Goal: Task Accomplishment & Management: Manage account settings

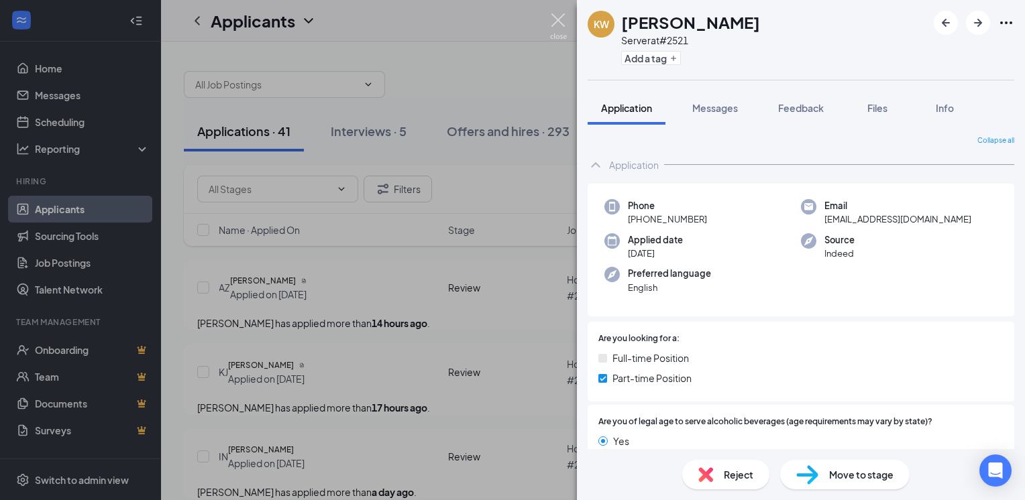
click at [563, 17] on img at bounding box center [558, 26] width 17 height 26
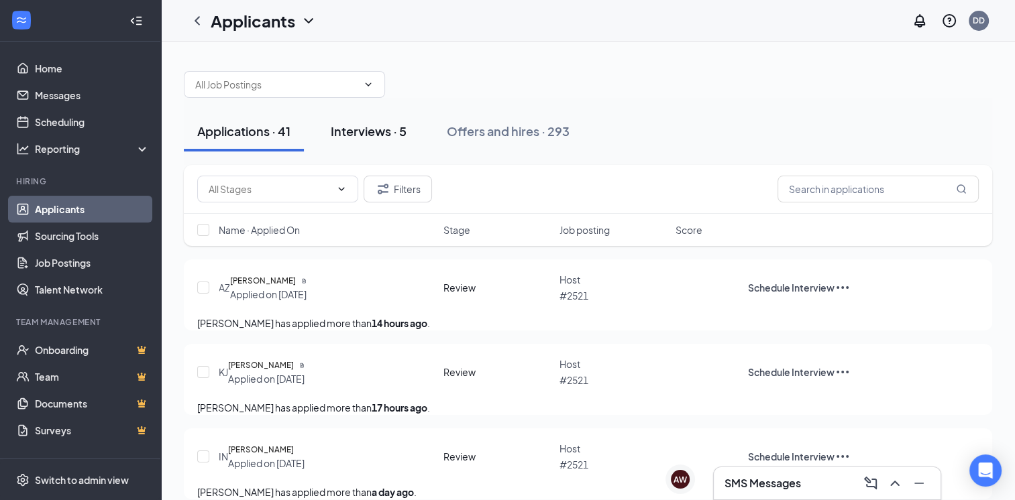
click at [376, 131] on div "Interviews · 5" at bounding box center [369, 131] width 76 height 17
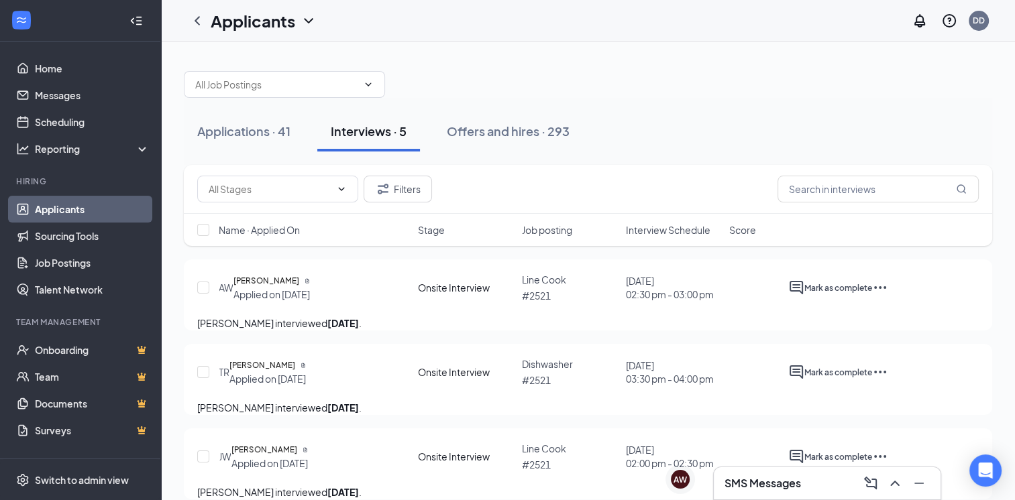
click at [888, 288] on icon "Ellipses" at bounding box center [880, 288] width 16 height 16
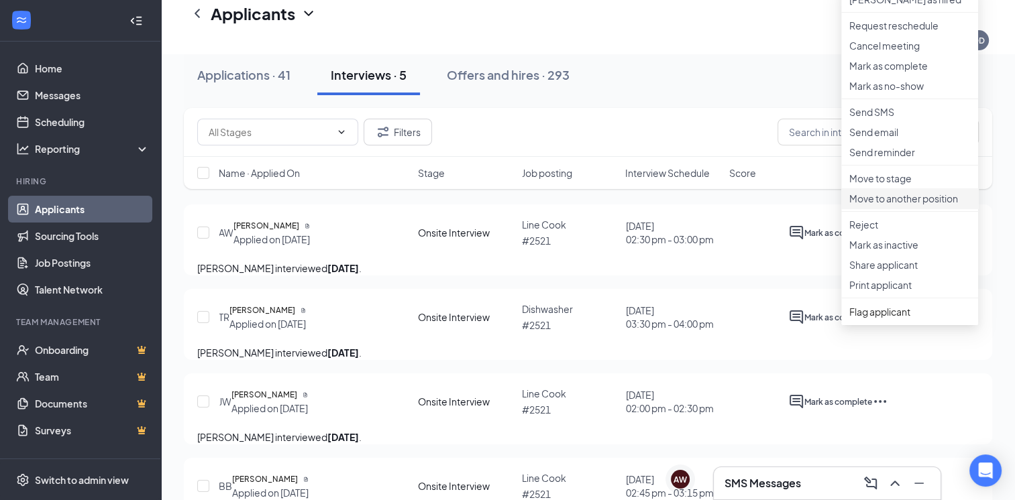
scroll to position [67, 0]
click at [686, 87] on div "Applications · 41 Interviews · 5 Offers and hires · 293" at bounding box center [588, 75] width 808 height 40
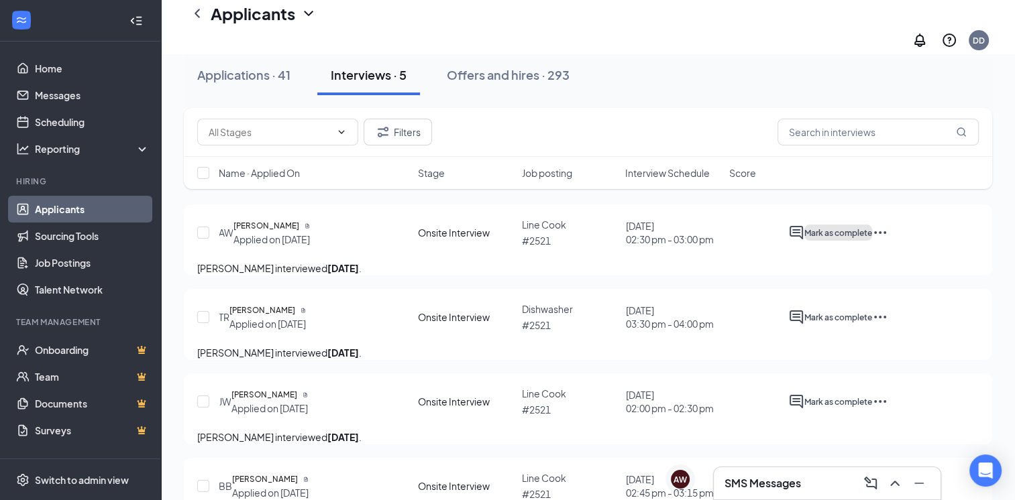
click at [872, 228] on span "Mark as complete" at bounding box center [838, 233] width 68 height 10
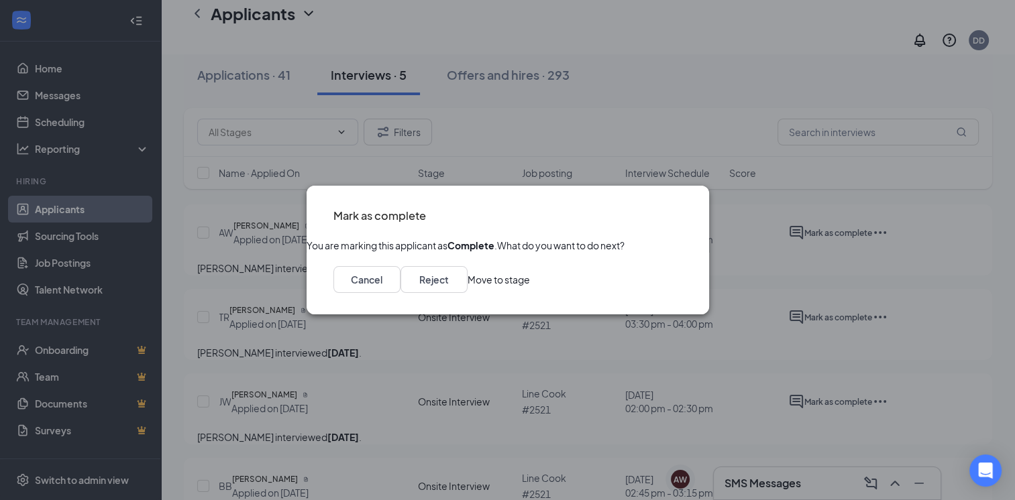
click at [530, 293] on button "Move to stage" at bounding box center [499, 279] width 62 height 27
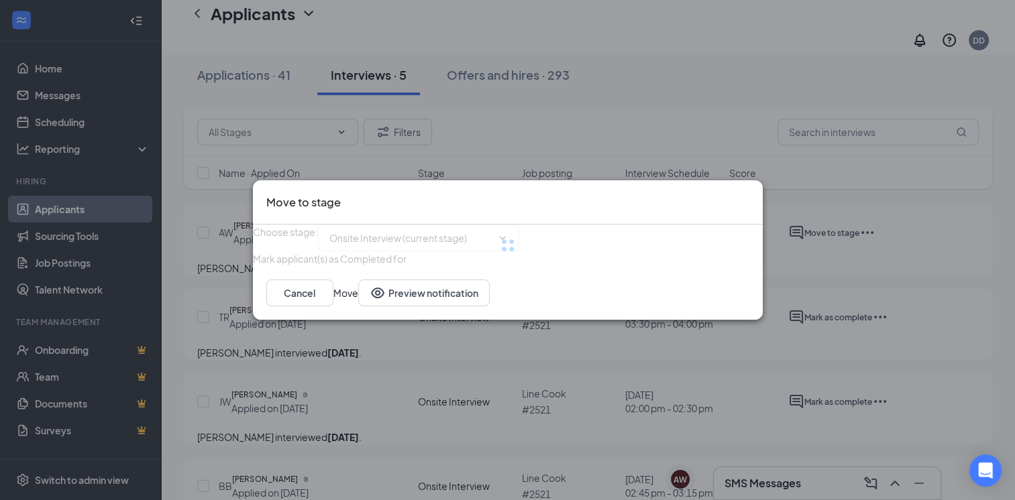
type input "Hiring Complete (final stage)"
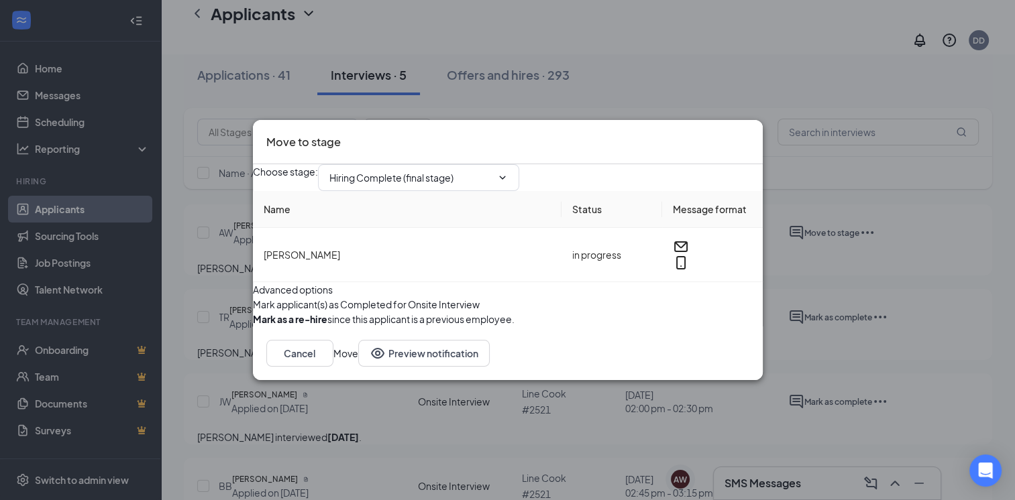
click at [358, 367] on button "Move" at bounding box center [345, 353] width 25 height 27
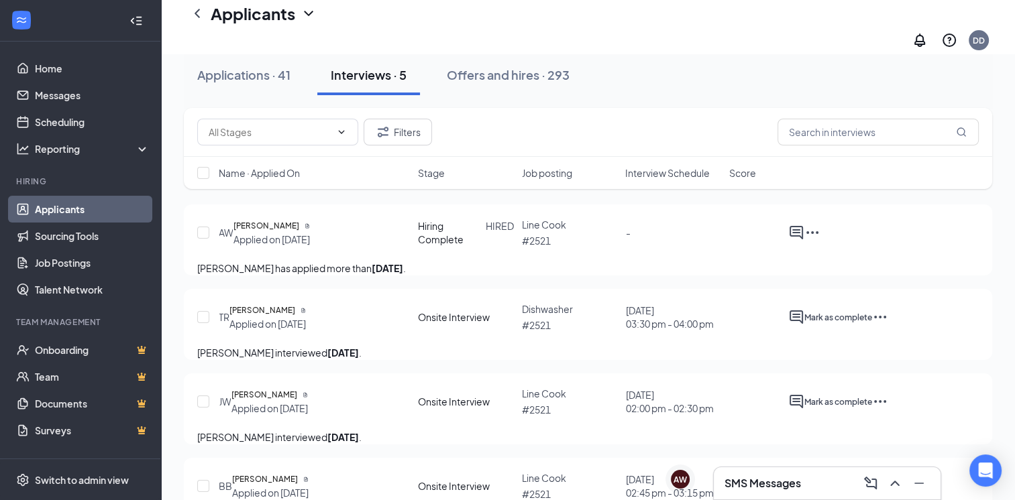
click at [888, 321] on icon "Ellipses" at bounding box center [880, 317] width 16 height 16
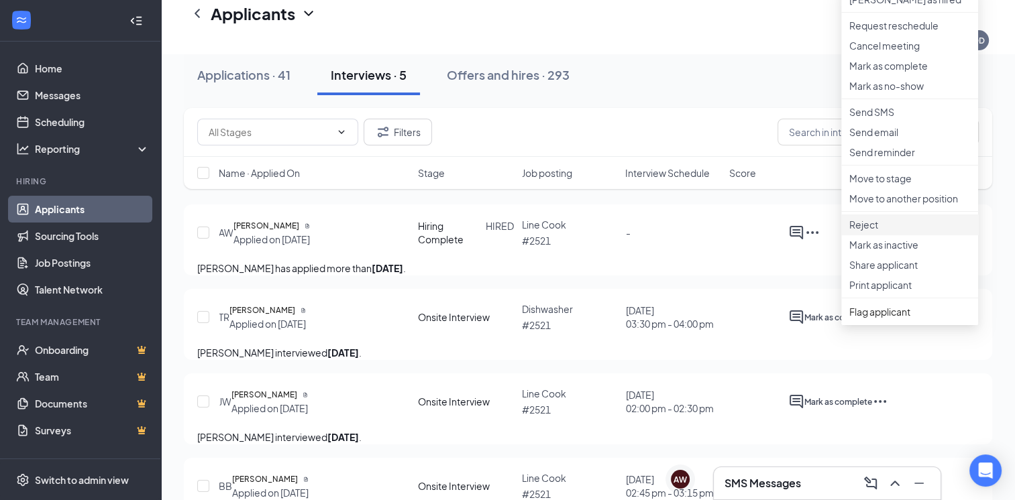
click at [855, 231] on p "Reject" at bounding box center [909, 224] width 121 height 13
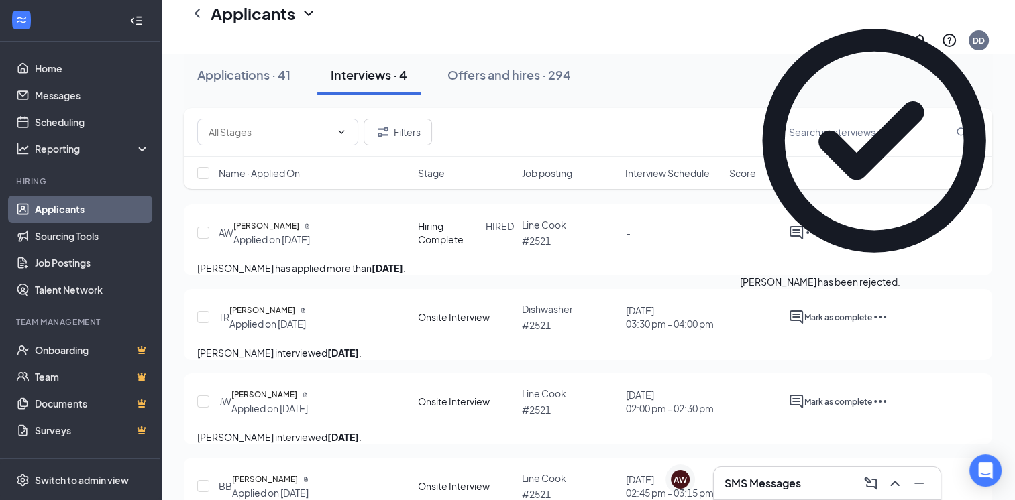
scroll to position [66, 0]
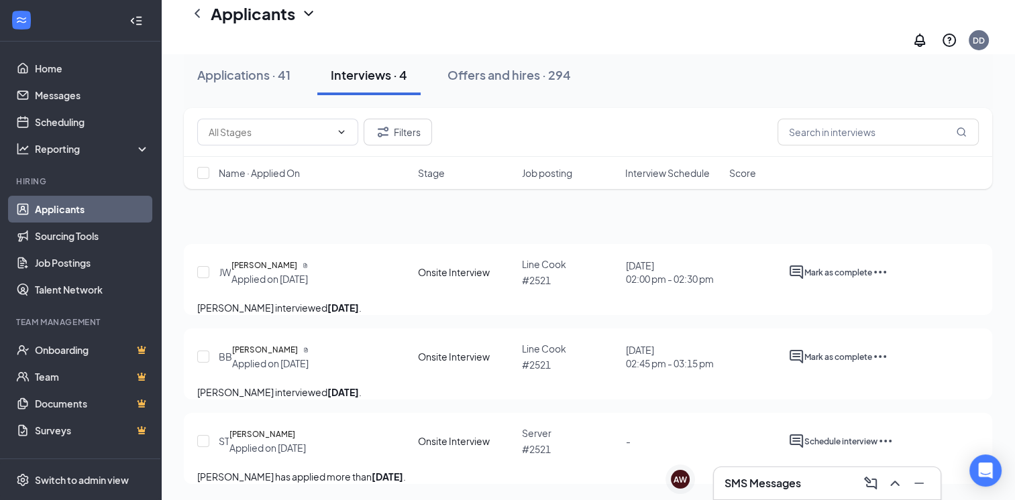
click at [888, 264] on icon "Ellipses" at bounding box center [880, 272] width 16 height 16
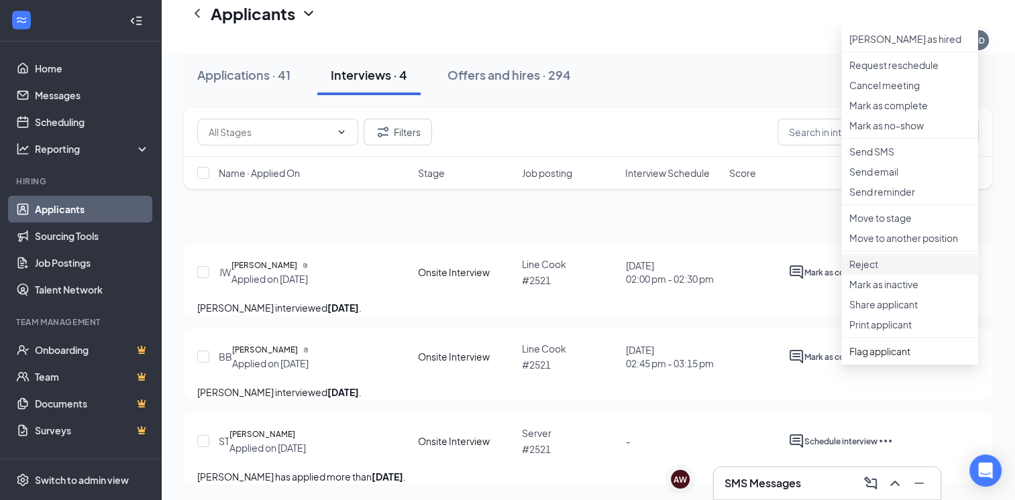
click at [877, 271] on p "Reject" at bounding box center [909, 264] width 121 height 13
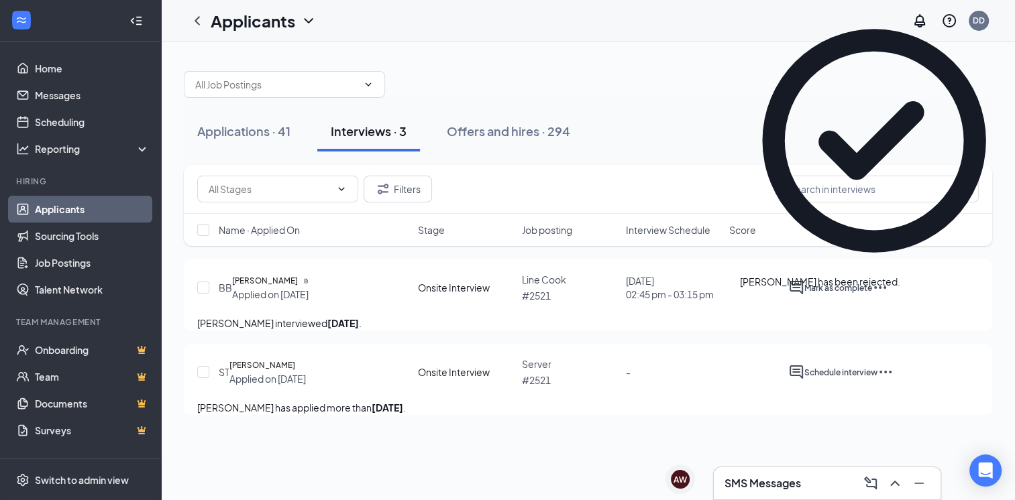
scroll to position [0, 0]
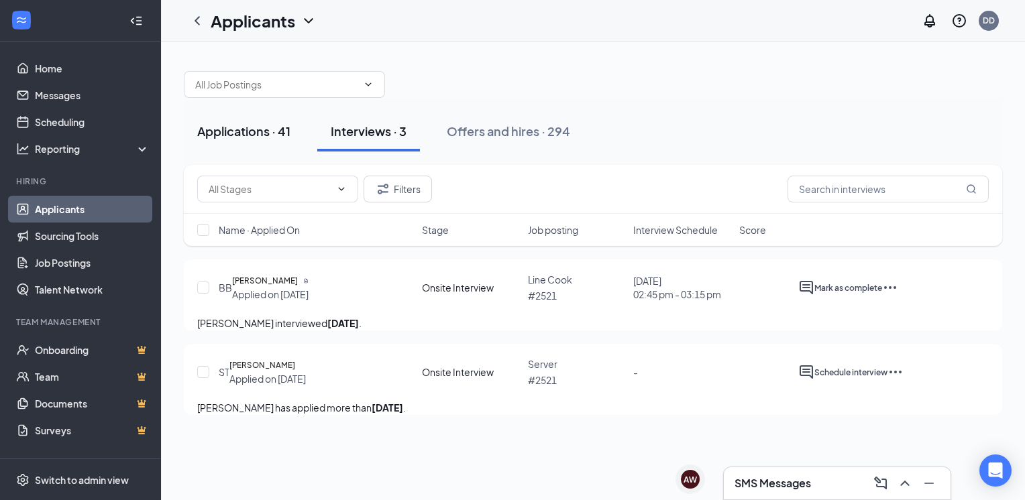
click at [261, 131] on div "Applications · 41" at bounding box center [243, 131] width 93 height 17
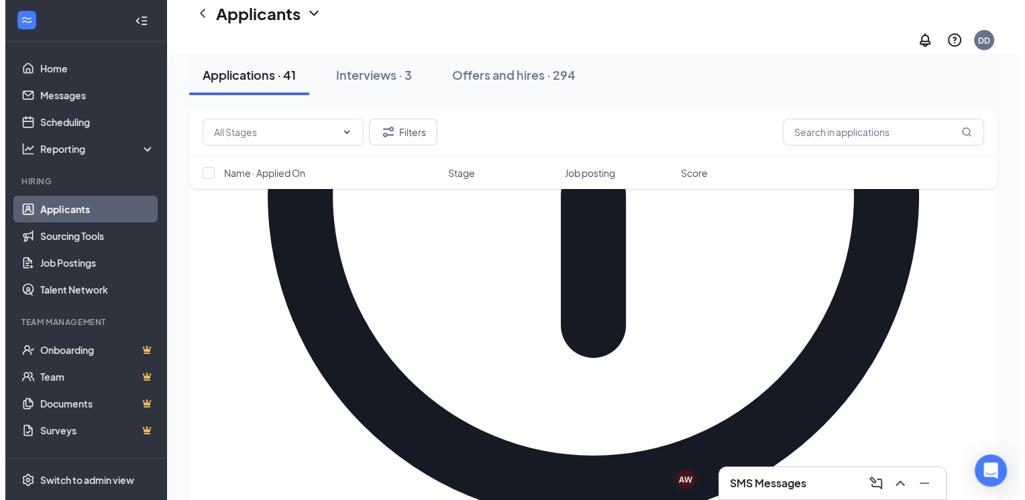
scroll to position [3995, 0]
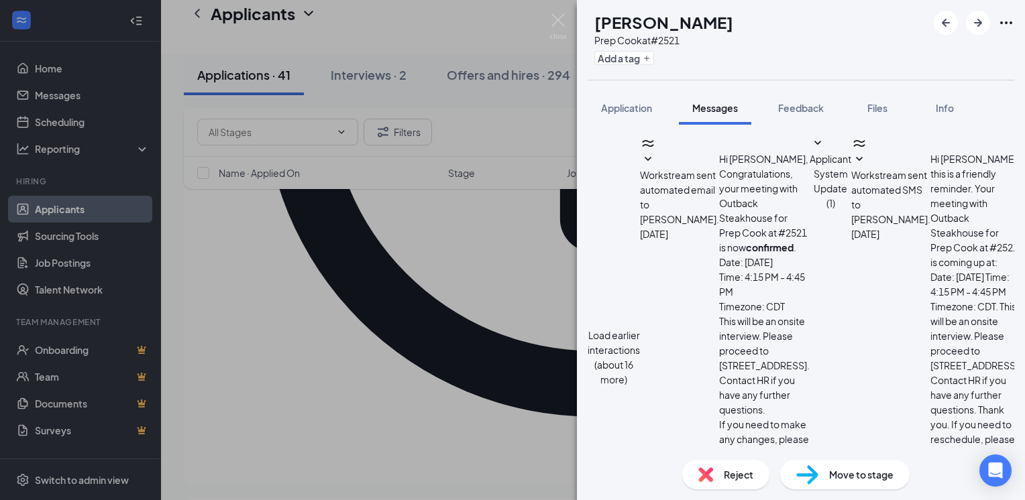
scroll to position [424, 0]
click at [640, 328] on button "Load earlier interactions (about 16 more)" at bounding box center [614, 357] width 52 height 59
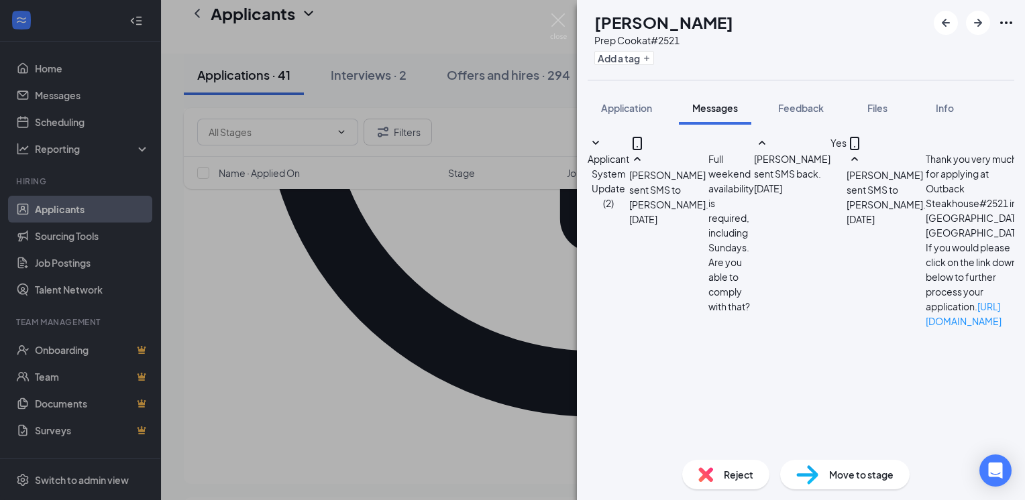
scroll to position [201, 0]
click at [555, 21] on img at bounding box center [558, 26] width 17 height 26
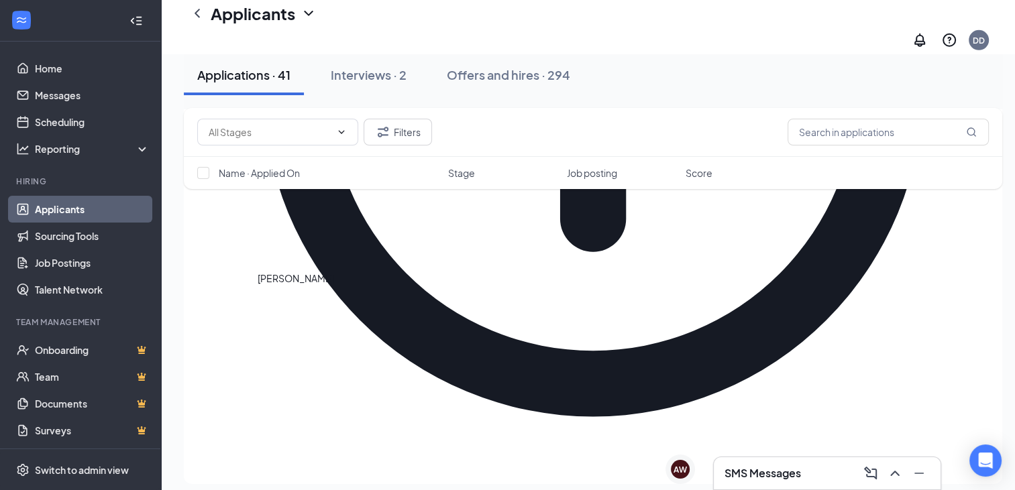
drag, startPoint x: 276, startPoint y: 311, endPoint x: 551, endPoint y: 305, distance: 274.4
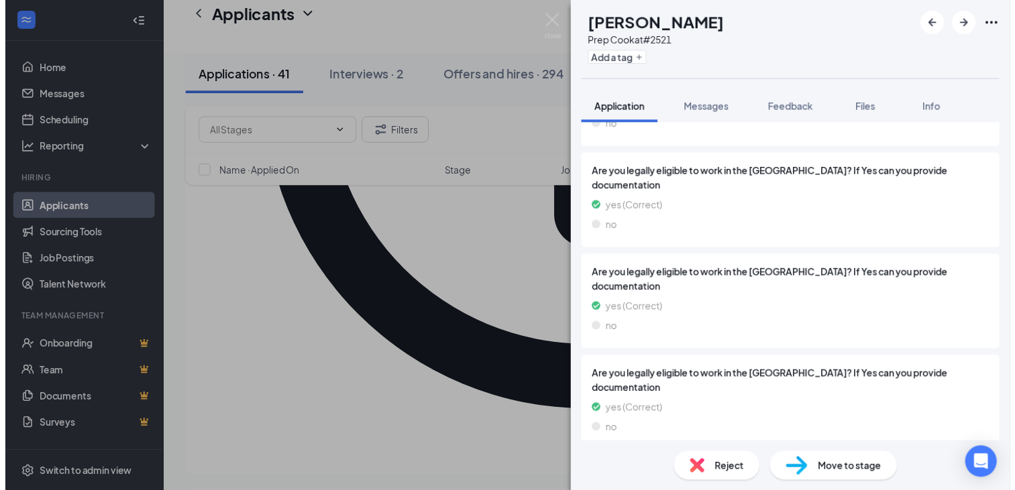
scroll to position [2433, 0]
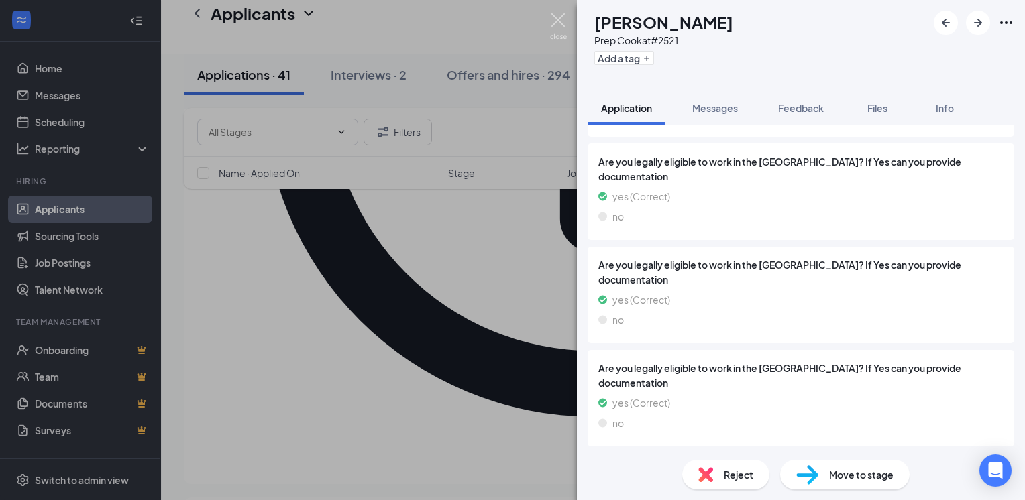
click at [556, 17] on img at bounding box center [558, 26] width 17 height 26
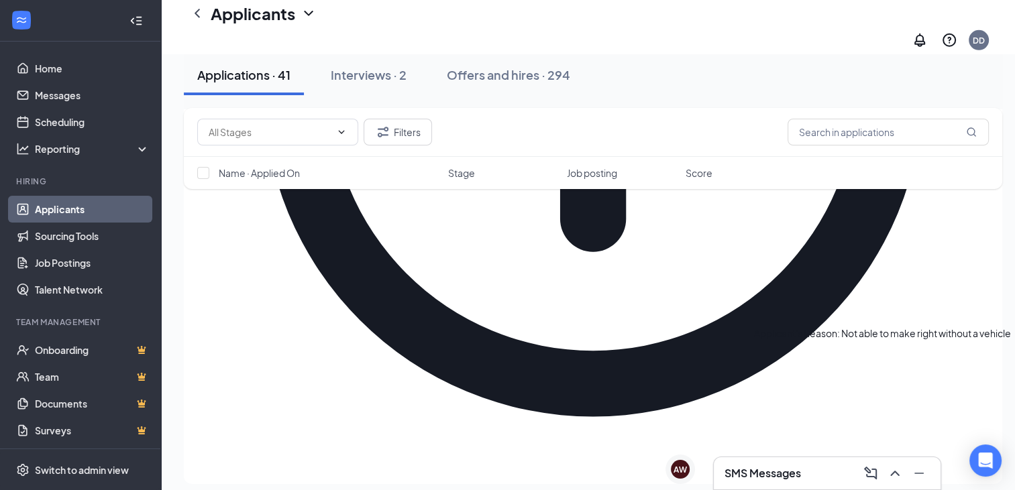
click at [985, 362] on icon "Info" at bounding box center [593, 87] width 792 height 792
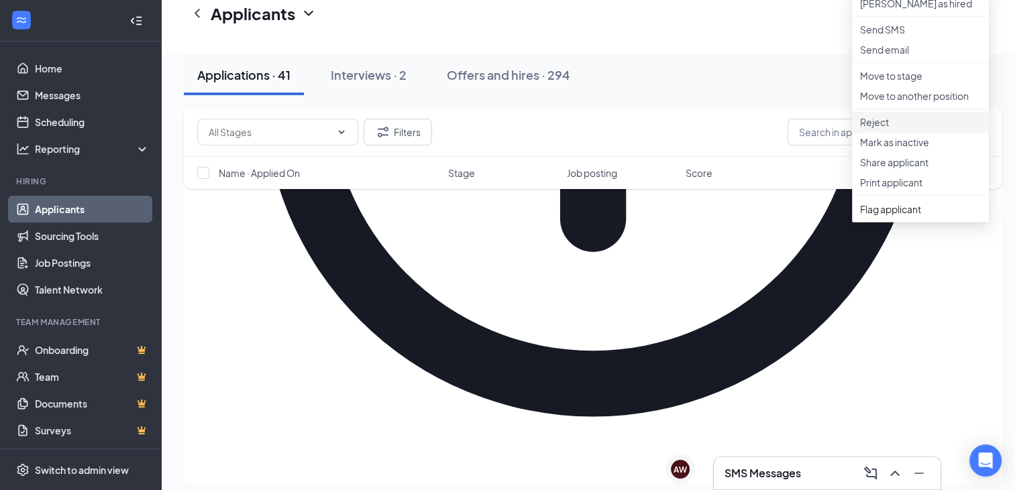
click at [872, 129] on p "Reject" at bounding box center [920, 121] width 121 height 13
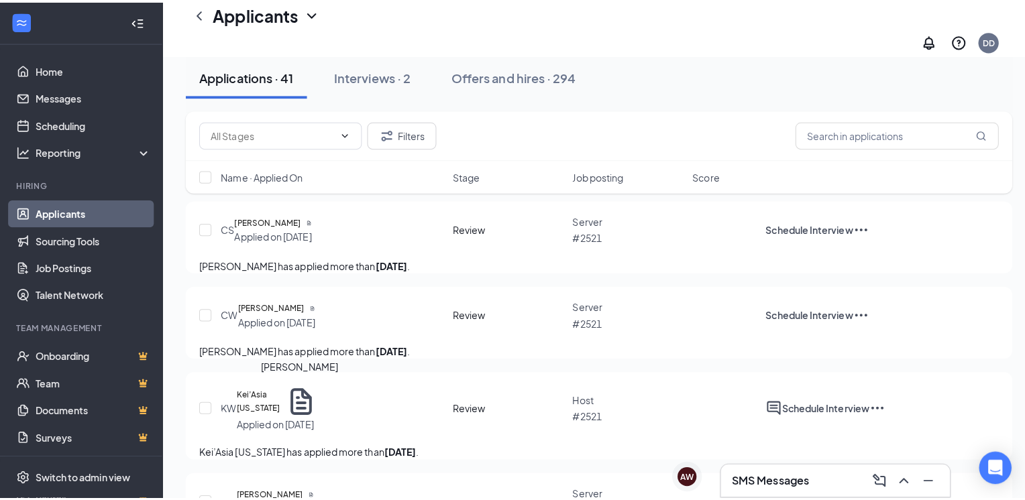
scroll to position [1916, 0]
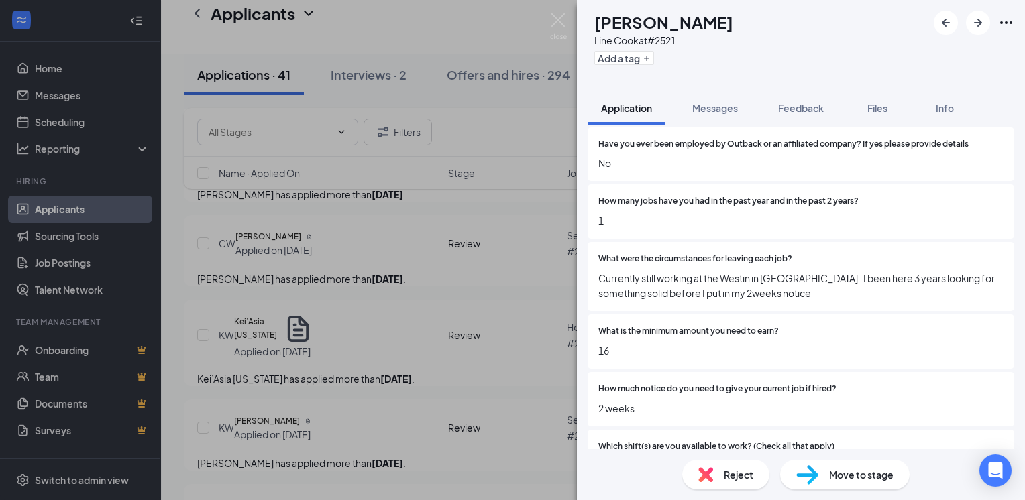
scroll to position [1006, 0]
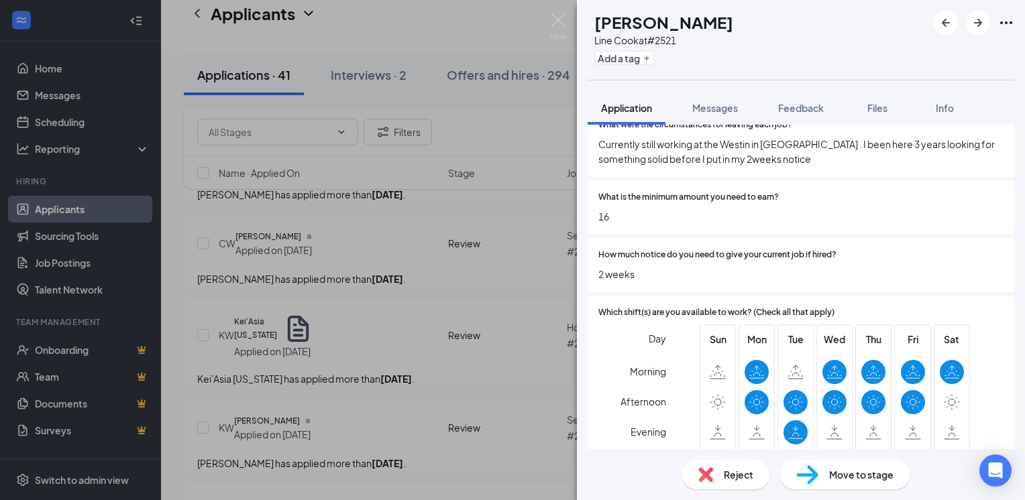
click at [731, 482] on span "Reject" at bounding box center [739, 475] width 30 height 15
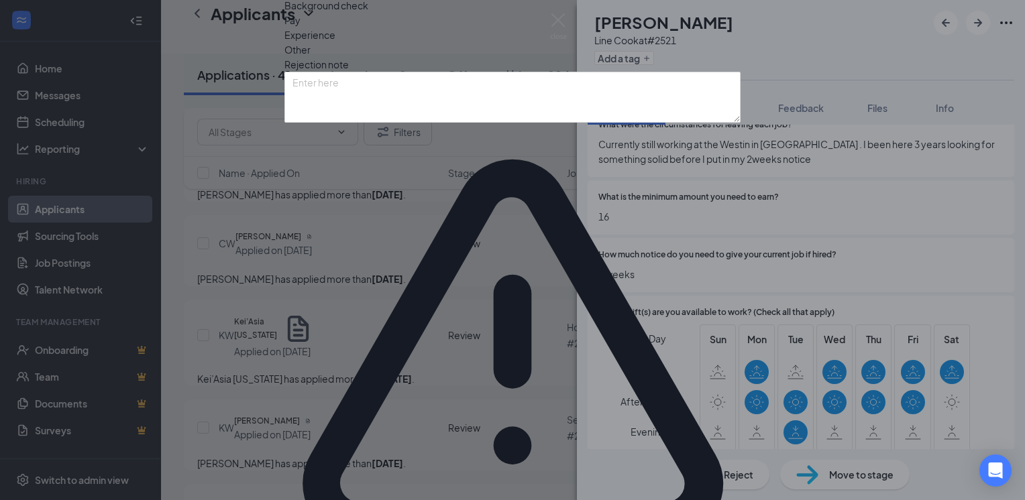
drag, startPoint x: 691, startPoint y: 430, endPoint x: 721, endPoint y: 427, distance: 30.4
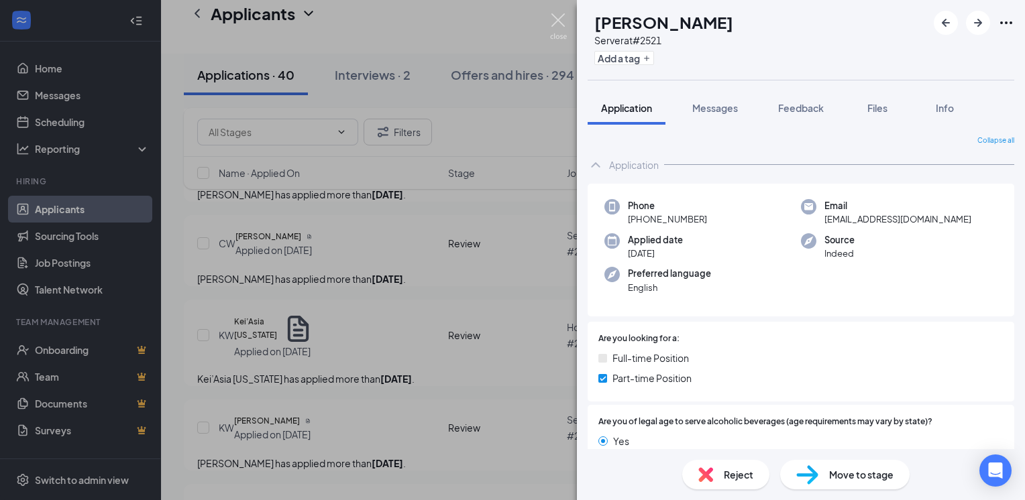
click at [561, 17] on img at bounding box center [558, 26] width 17 height 26
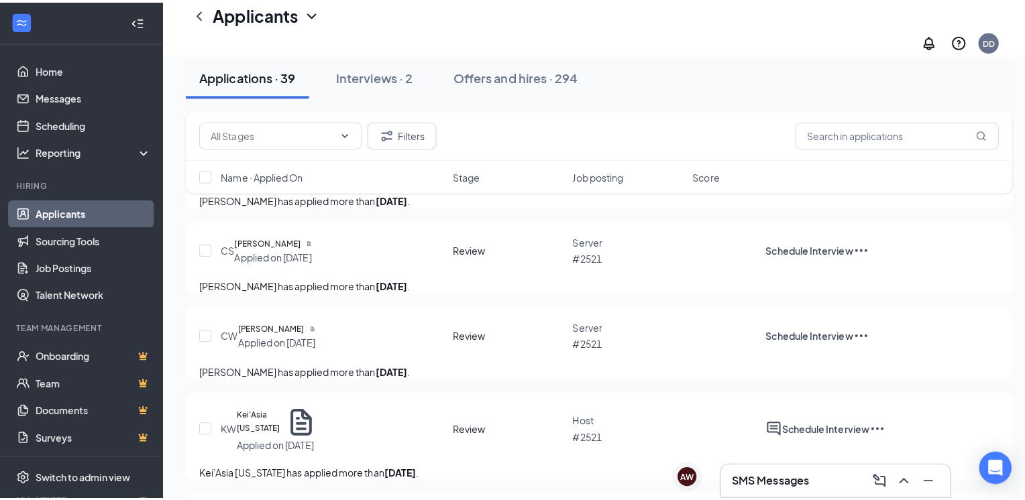
scroll to position [1715, 0]
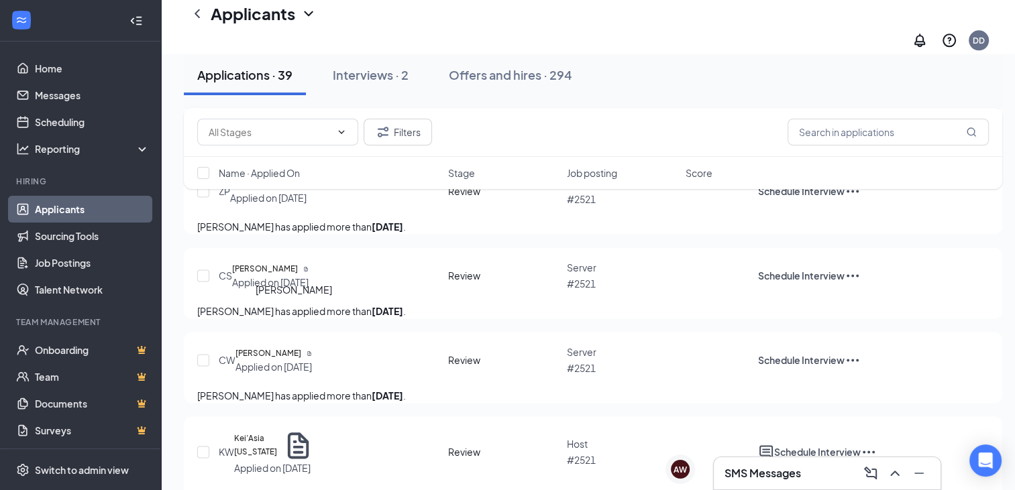
click at [290, 22] on h5 "[PERSON_NAME]" at bounding box center [267, 15] width 66 height 13
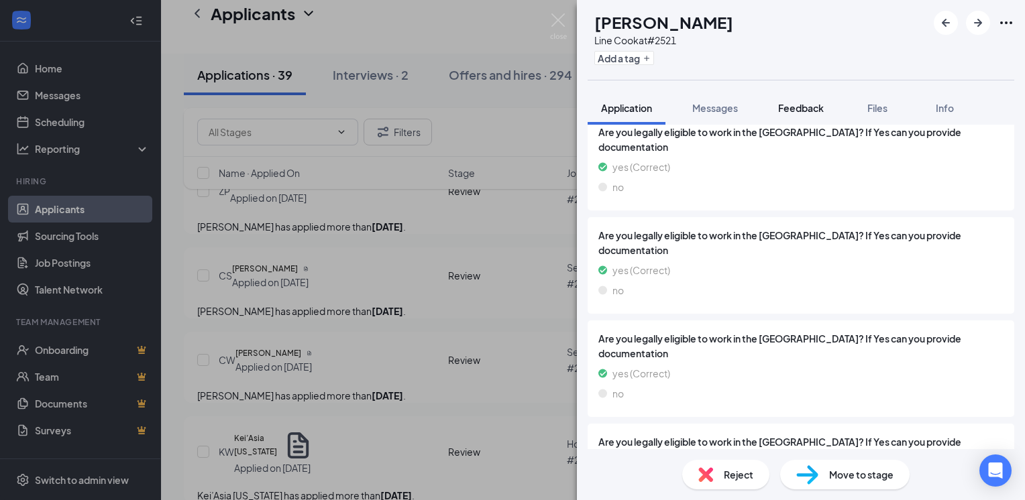
scroll to position [2186, 0]
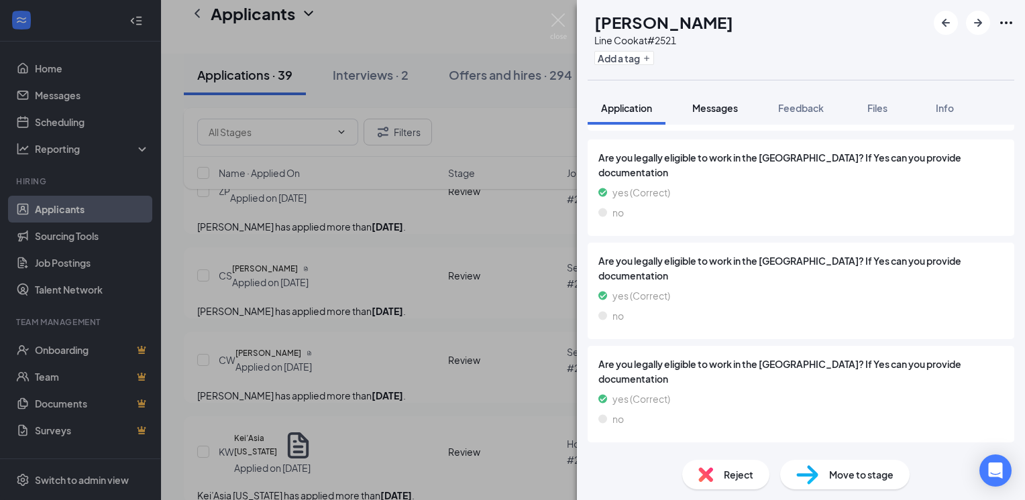
click at [730, 111] on span "Messages" at bounding box center [715, 108] width 46 height 12
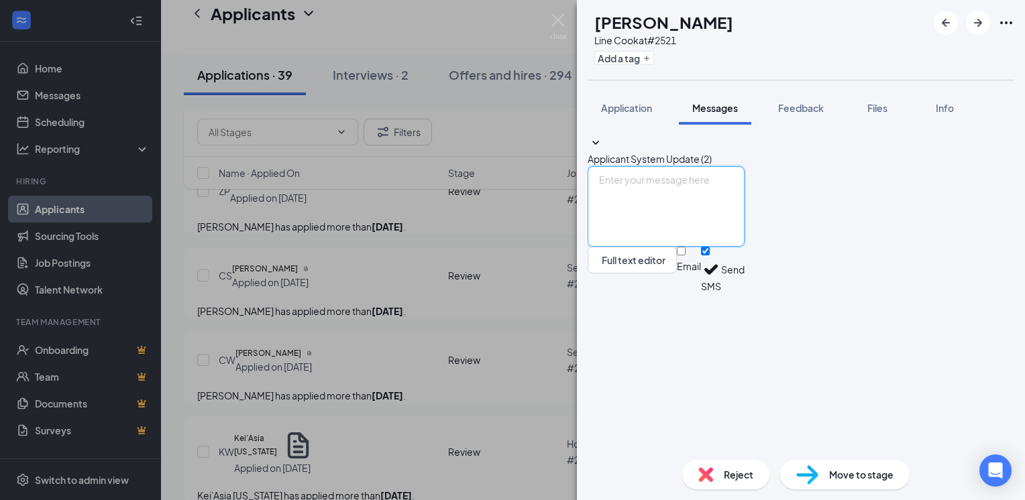
click at [669, 247] on textarea at bounding box center [666, 206] width 157 height 80
type textarea "Thanks for applying. Complete assessment for interview"
click at [745, 293] on button "Send" at bounding box center [732, 270] width 23 height 46
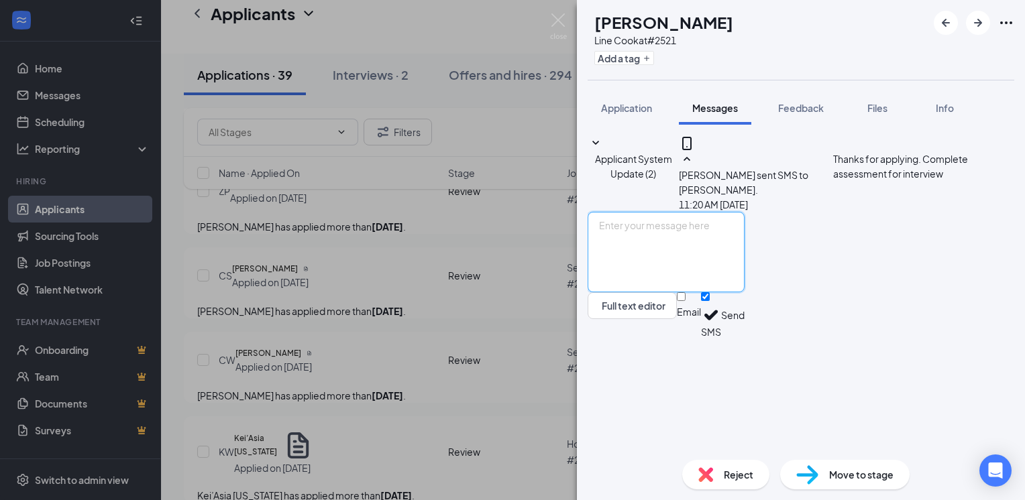
click at [673, 292] on textarea at bounding box center [666, 252] width 157 height 80
paste textarea "[URL][DOMAIN_NAME][DOMAIN_NAME][EMAIL_ADDRESS][DOMAIN_NAME]"
type textarea "Assessment link [URL][DOMAIN_NAME][DOMAIN_NAME][EMAIL_ADDRESS][DOMAIN_NAME]"
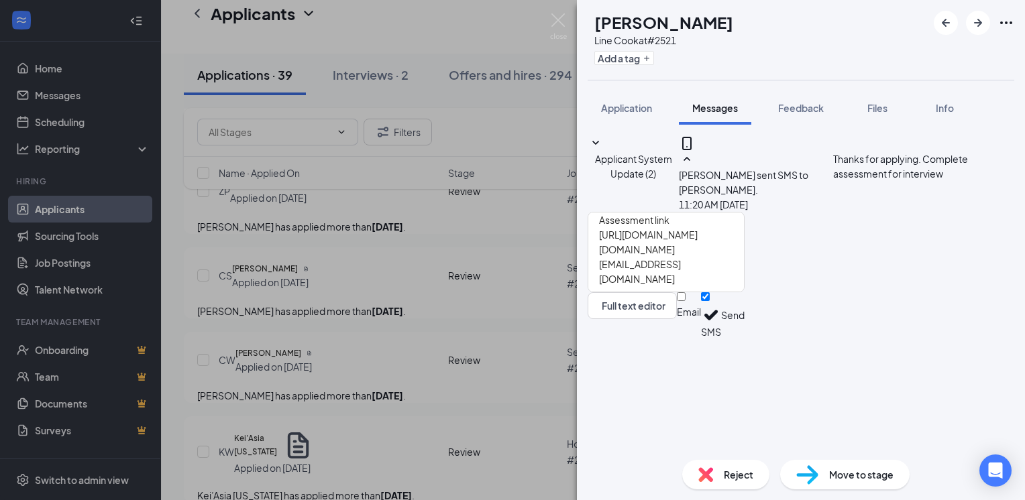
click at [745, 339] on button "Send" at bounding box center [732, 315] width 23 height 46
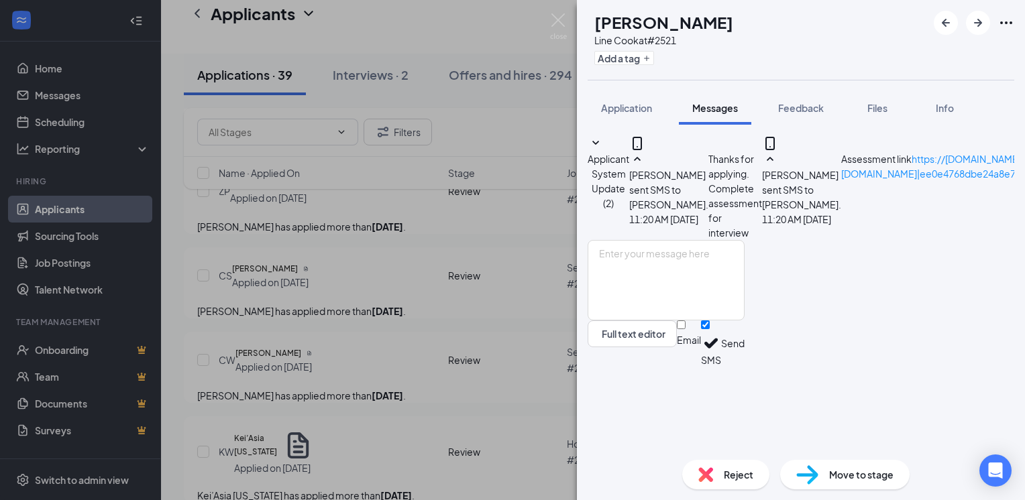
scroll to position [166, 0]
click at [559, 19] on img at bounding box center [558, 26] width 17 height 26
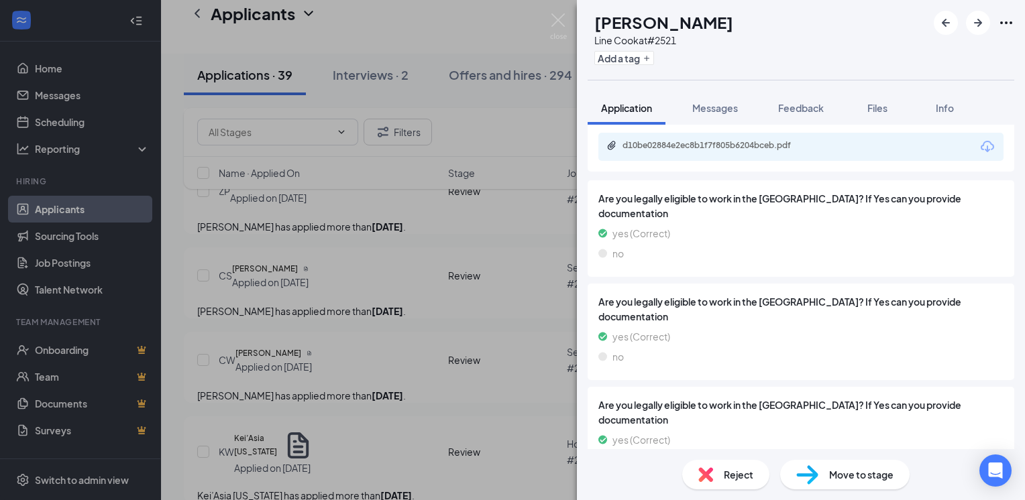
scroll to position [2214, 0]
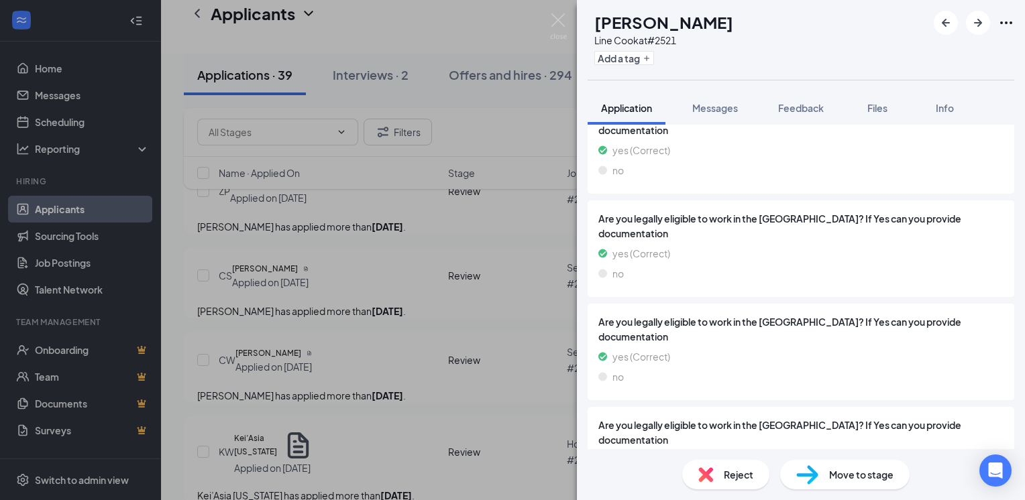
drag, startPoint x: 710, startPoint y: 105, endPoint x: 670, endPoint y: 144, distance: 55.0
click at [710, 105] on span "Messages" at bounding box center [715, 108] width 46 height 12
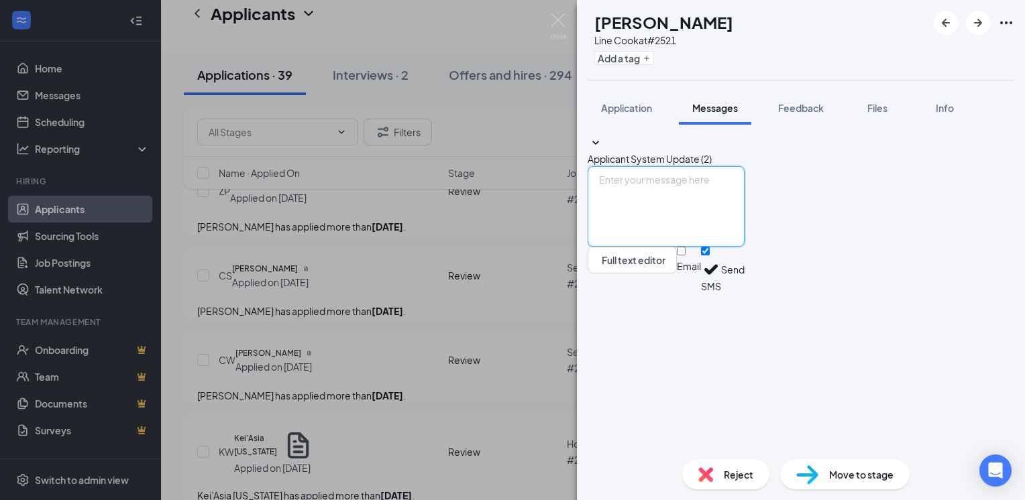
click at [657, 247] on textarea at bounding box center [666, 206] width 157 height 80
click at [617, 247] on textarea "Complete assessment for interview" at bounding box center [666, 206] width 157 height 80
type textarea "Thanks for applying. Complete assessment for interview"
click at [745, 293] on button "Send" at bounding box center [732, 270] width 23 height 46
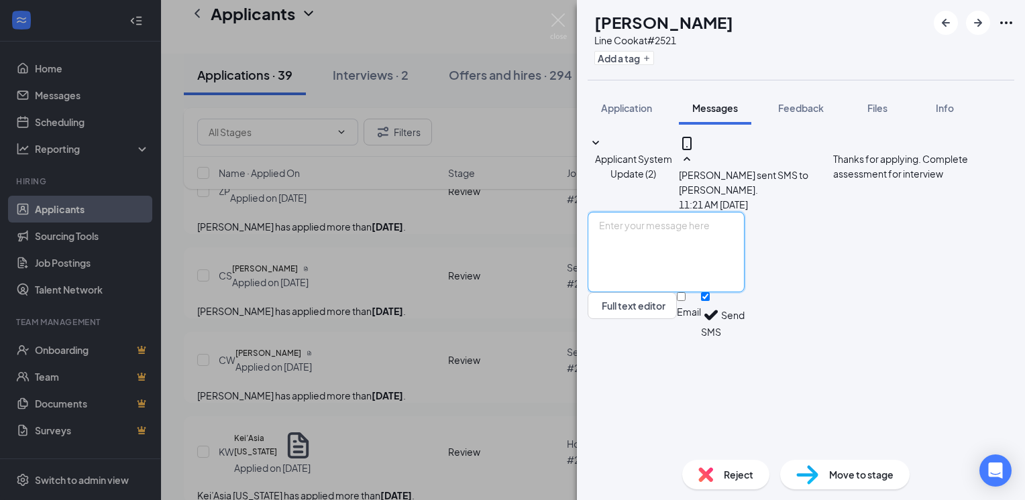
click at [646, 292] on textarea at bounding box center [666, 252] width 157 height 80
paste textarea "[URL][DOMAIN_NAME][DOMAIN_NAME][EMAIL_ADDRESS][DOMAIN_NAME]"
type textarea "Assessment link [URL][DOMAIN_NAME][DOMAIN_NAME][EMAIL_ADDRESS][DOMAIN_NAME]"
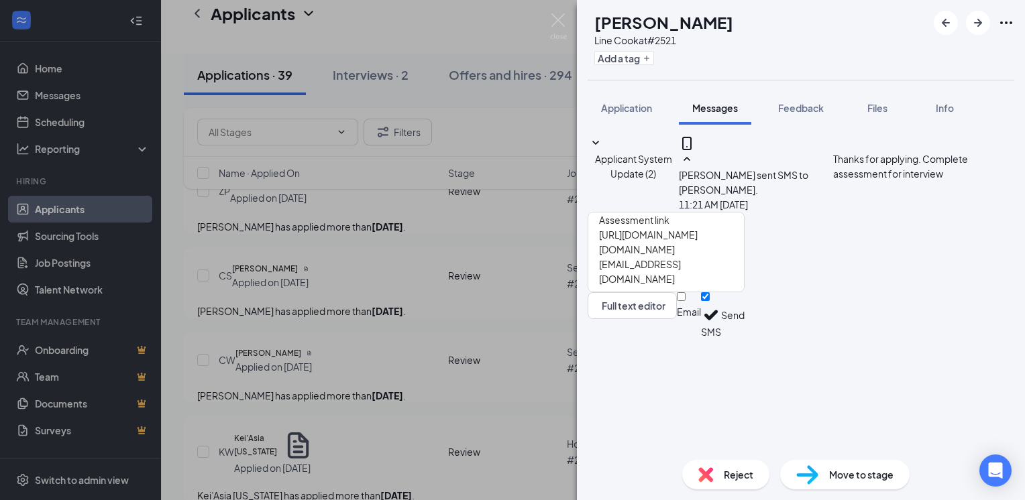
click at [745, 339] on button "Send" at bounding box center [732, 315] width 23 height 46
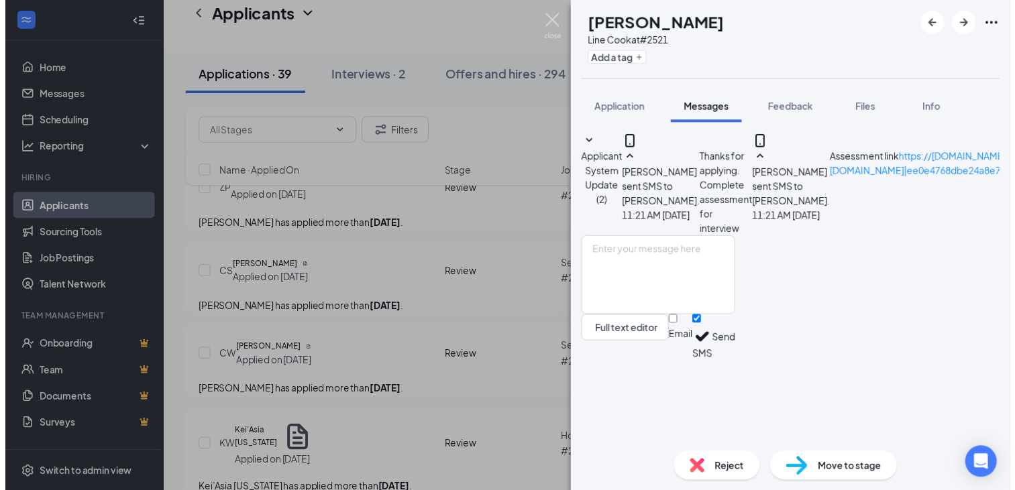
scroll to position [140, 0]
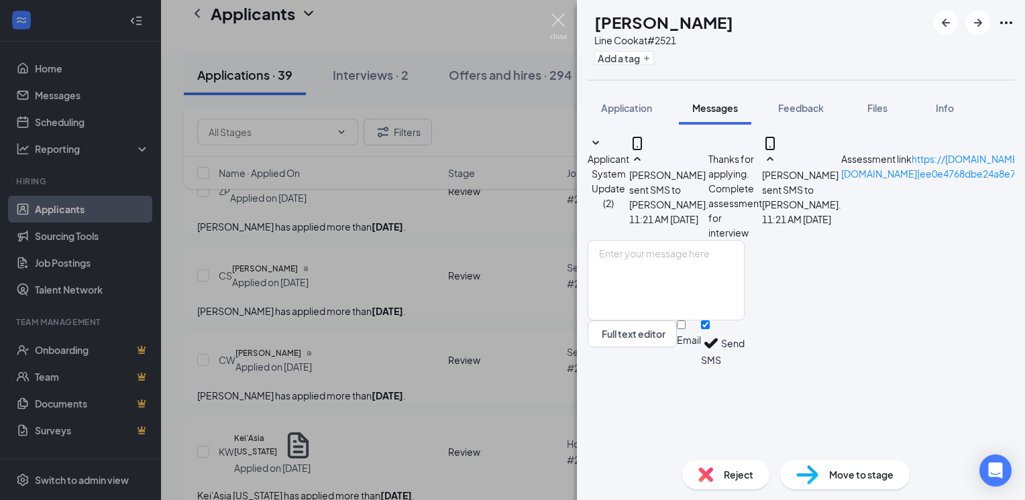
click at [559, 17] on img at bounding box center [558, 26] width 17 height 26
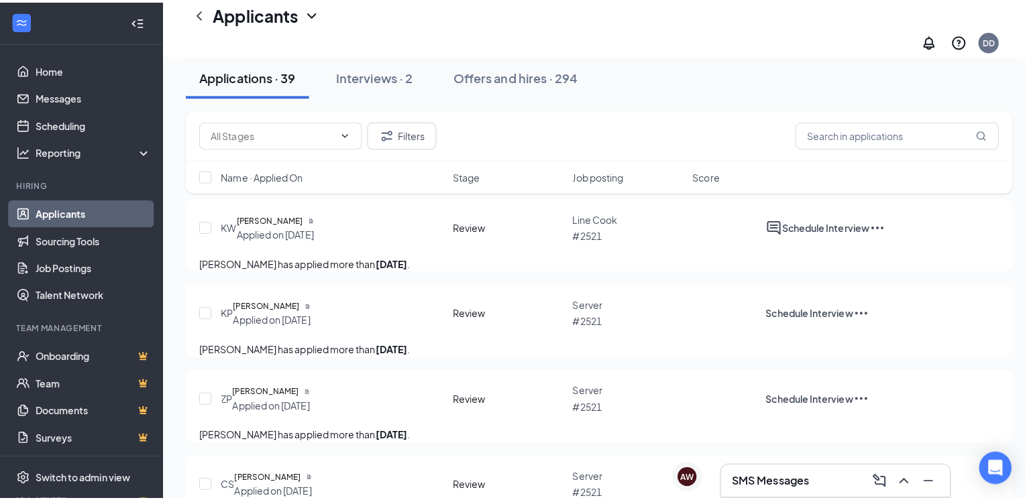
scroll to position [1446, 0]
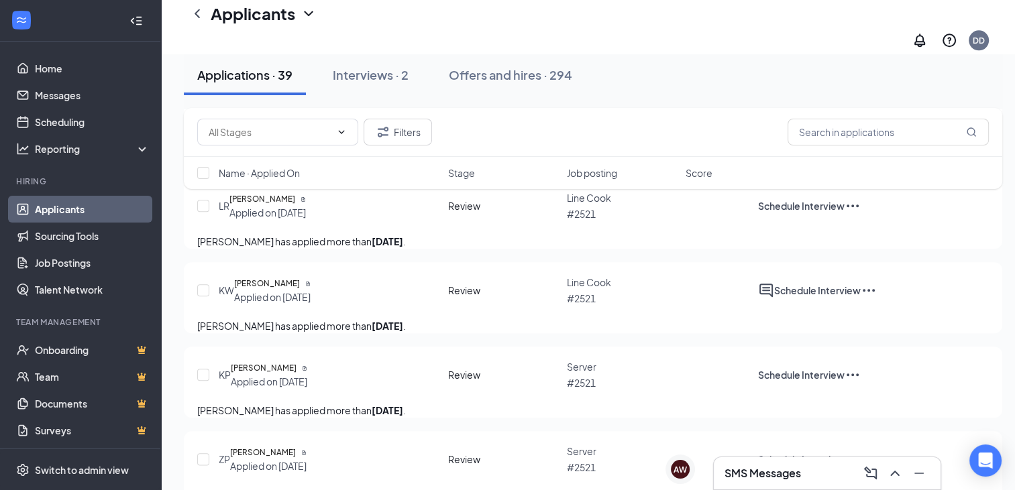
click at [295, 37] on h5 "[PERSON_NAME]" at bounding box center [262, 29] width 66 height 13
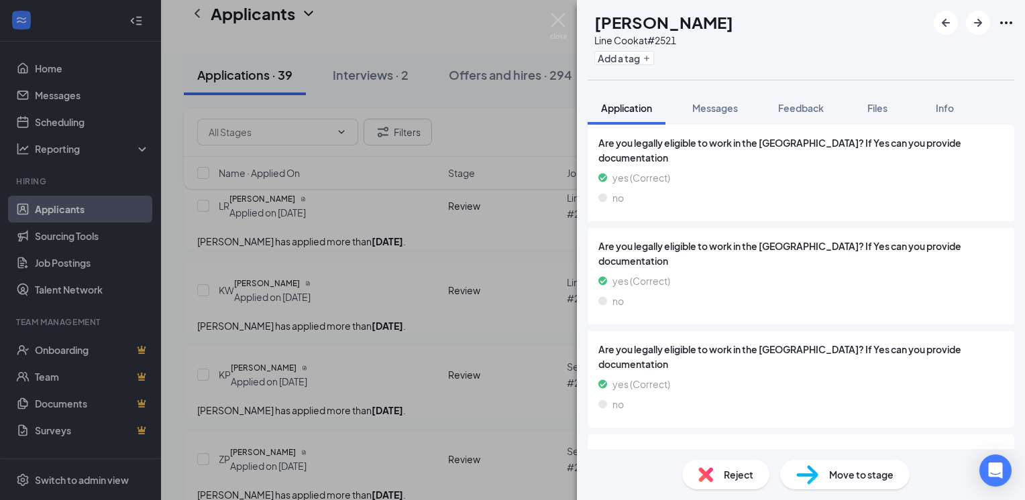
scroll to position [2185, 0]
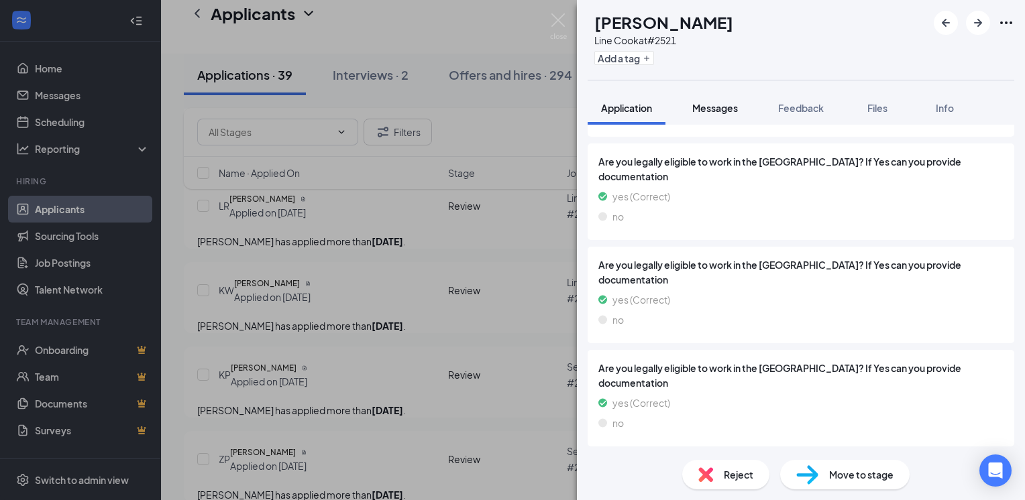
click at [728, 109] on span "Messages" at bounding box center [715, 108] width 46 height 12
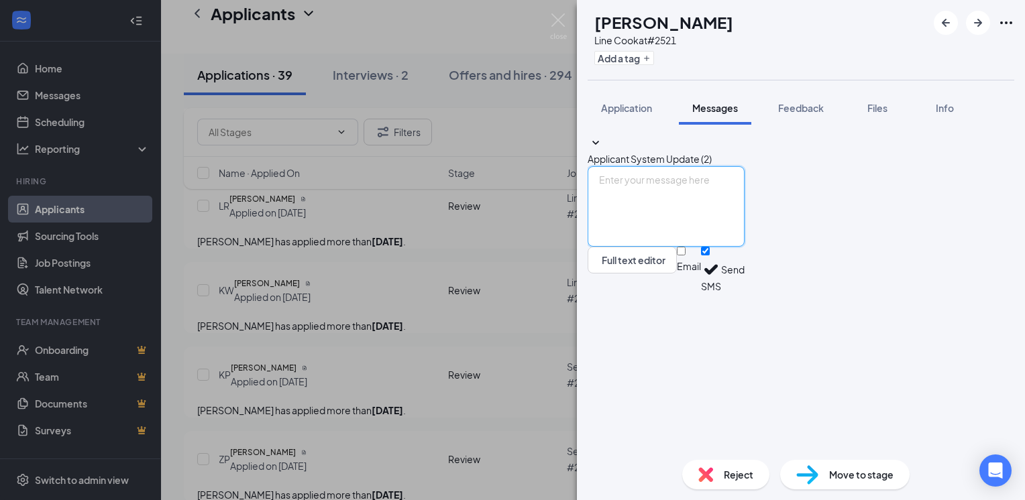
click at [686, 247] on textarea at bounding box center [666, 206] width 157 height 80
type textarea "Thanks for applying. Complete assessment for interview"
click at [745, 293] on button "Send" at bounding box center [732, 270] width 23 height 46
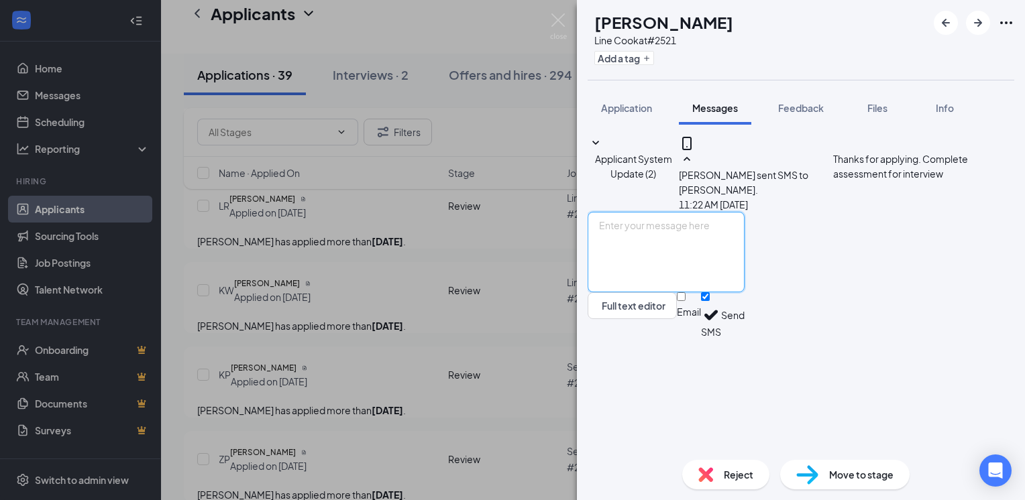
click at [670, 292] on textarea at bounding box center [666, 252] width 157 height 80
paste textarea "[URL][DOMAIN_NAME][DOMAIN_NAME][EMAIL_ADDRESS][DOMAIN_NAME]"
type textarea "Assessment link [URL][DOMAIN_NAME][DOMAIN_NAME][EMAIL_ADDRESS][DOMAIN_NAME]"
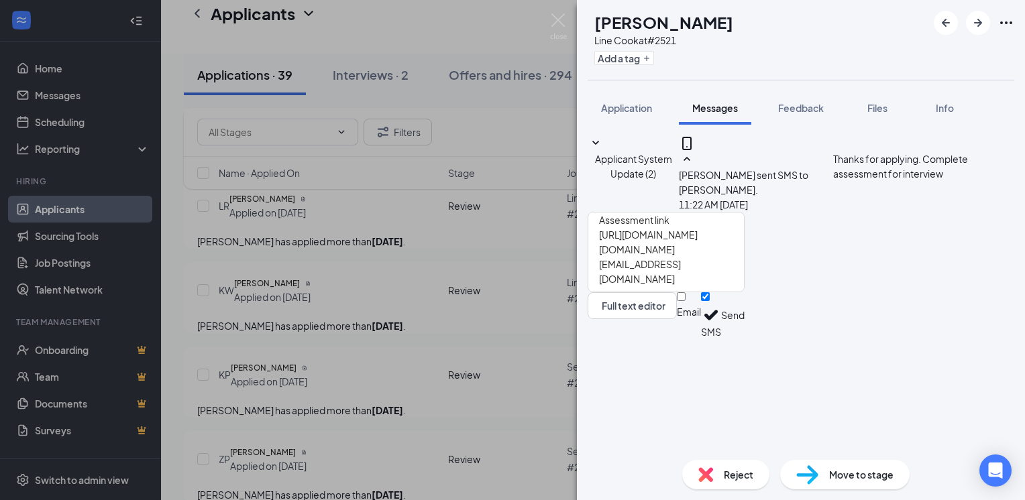
click at [745, 339] on button "Send" at bounding box center [732, 315] width 23 height 46
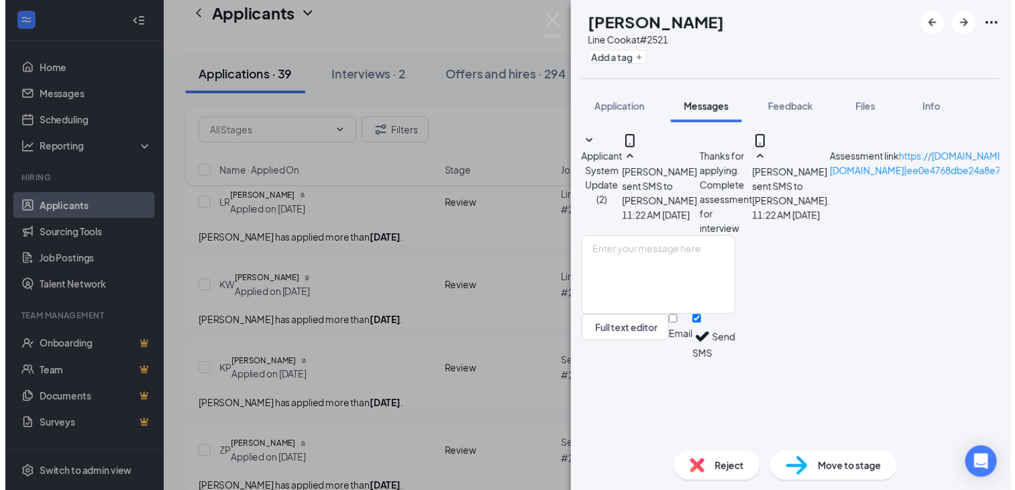
scroll to position [166, 0]
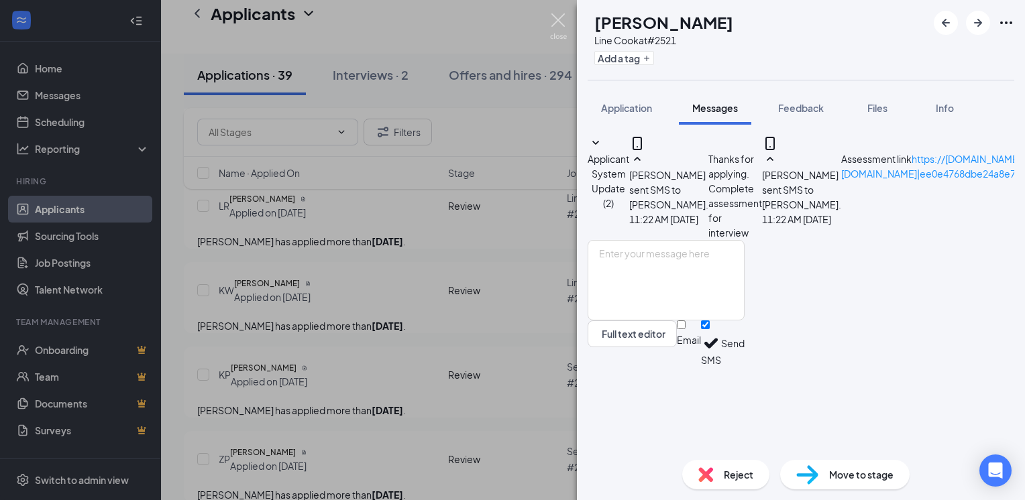
click at [558, 19] on img at bounding box center [558, 26] width 17 height 26
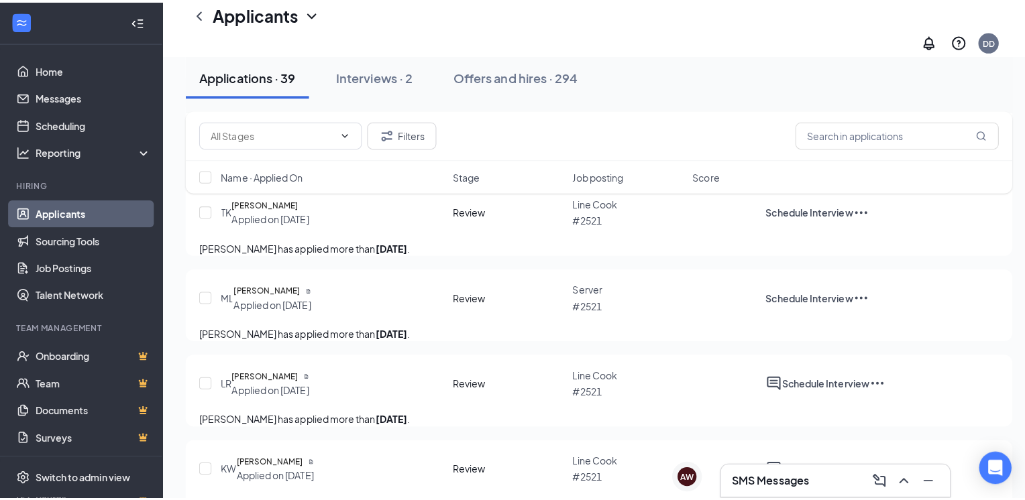
scroll to position [1245, 0]
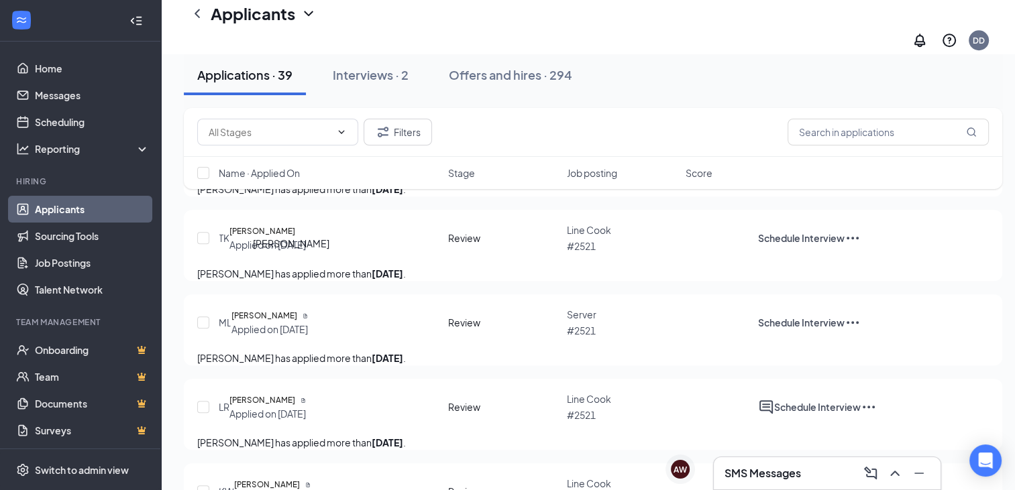
click at [280, 69] on h5 "[PERSON_NAME]" at bounding box center [263, 62] width 66 height 13
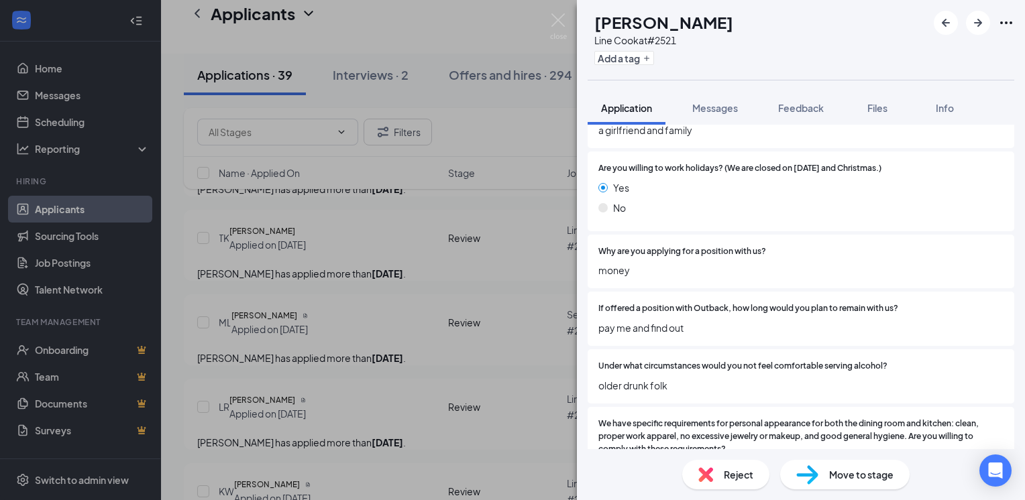
scroll to position [1610, 0]
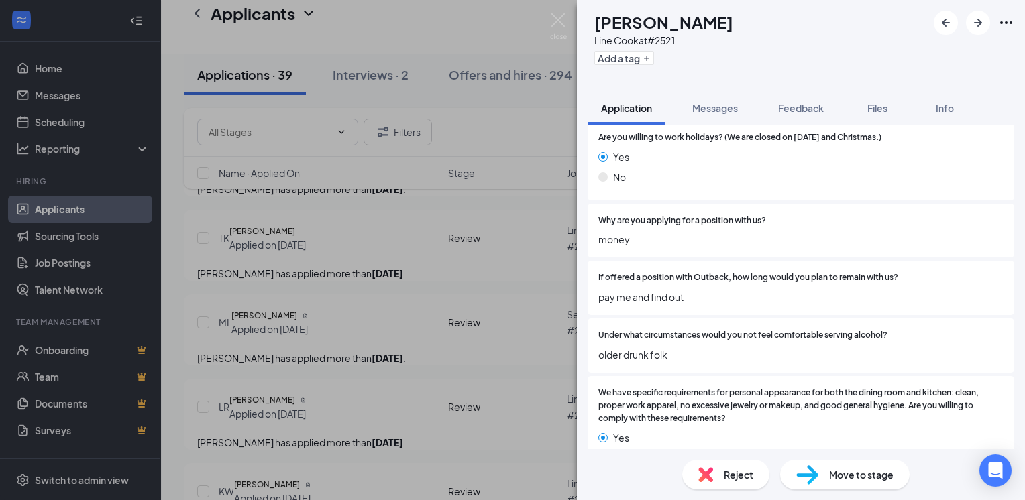
click at [720, 479] on div "Reject" at bounding box center [725, 475] width 87 height 30
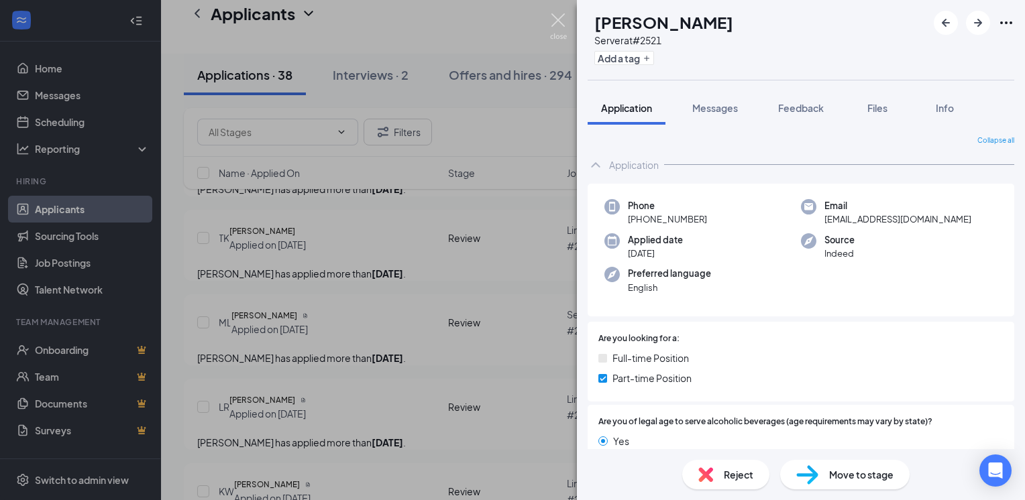
click at [557, 22] on img at bounding box center [558, 26] width 17 height 26
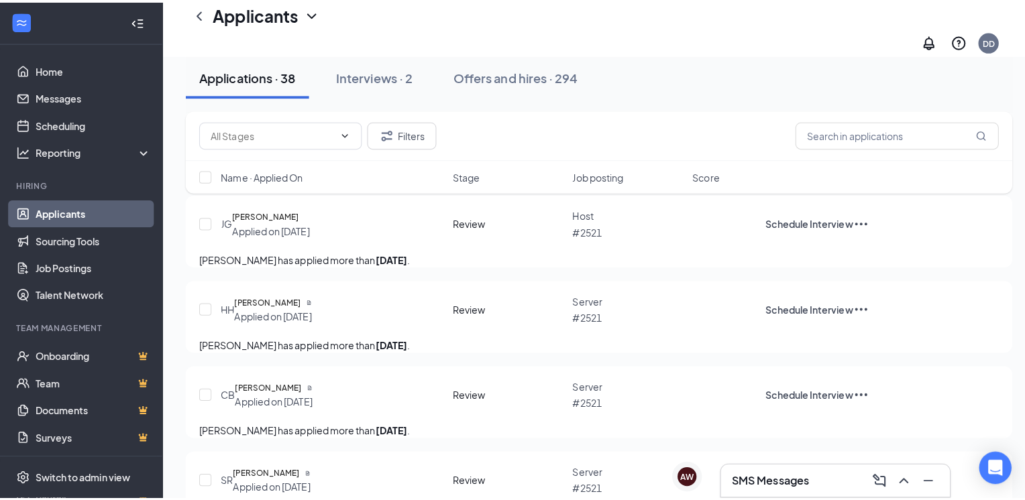
scroll to position [641, 0]
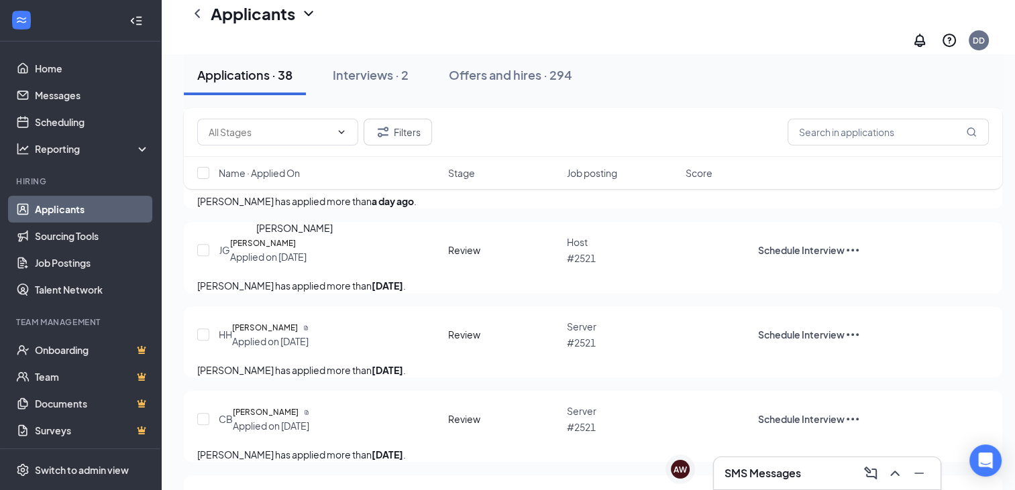
click at [283, 166] on h5 "[PERSON_NAME]" at bounding box center [265, 158] width 66 height 13
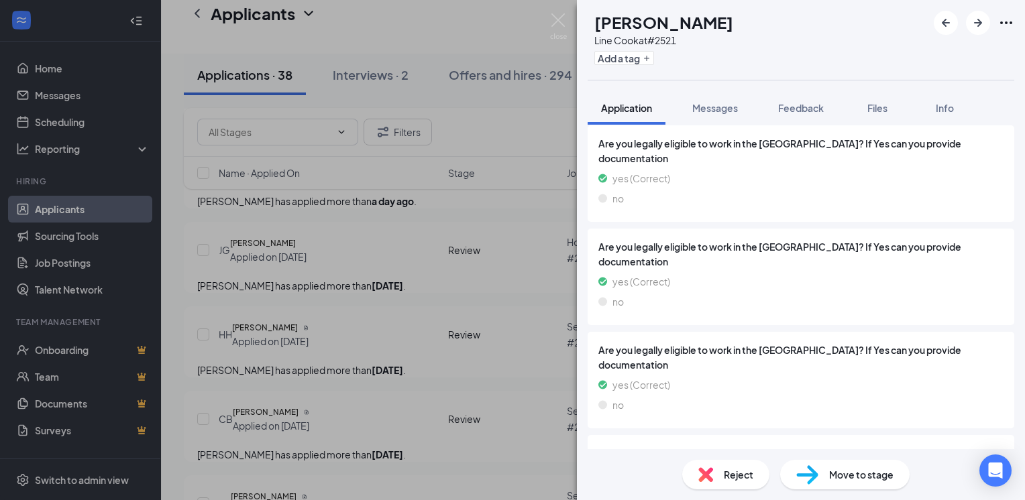
scroll to position [2795, 0]
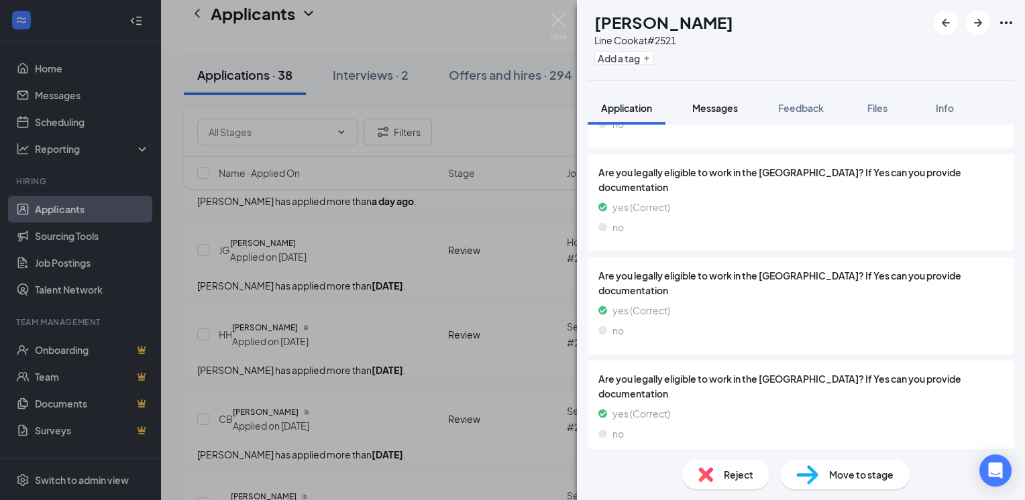
click at [709, 111] on span "Messages" at bounding box center [715, 108] width 46 height 12
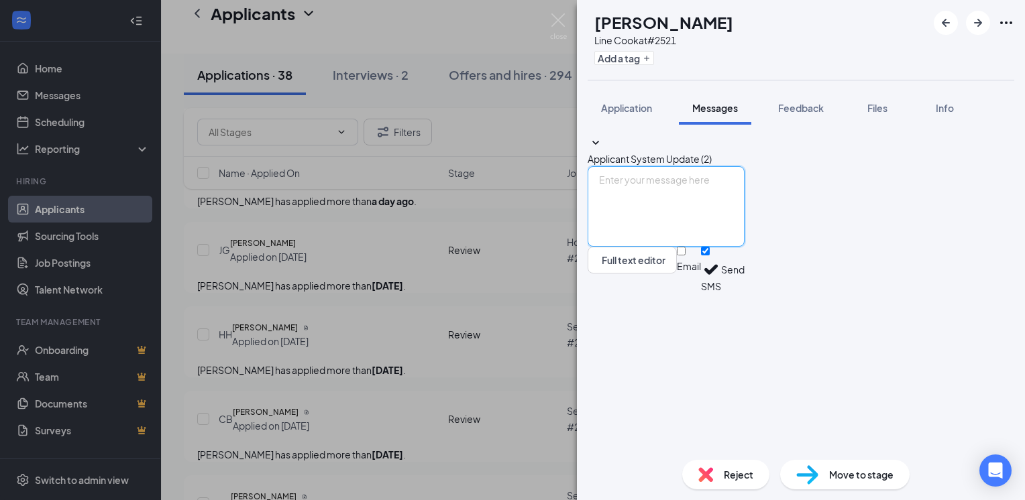
click at [671, 247] on textarea at bounding box center [666, 206] width 157 height 80
click at [745, 247] on textarea "Thanks for applying. Complete assessment for interview" at bounding box center [666, 206] width 157 height 80
type textarea "Thanks for applying. Complete assessment for interview"
click at [745, 293] on button "Send" at bounding box center [732, 270] width 23 height 46
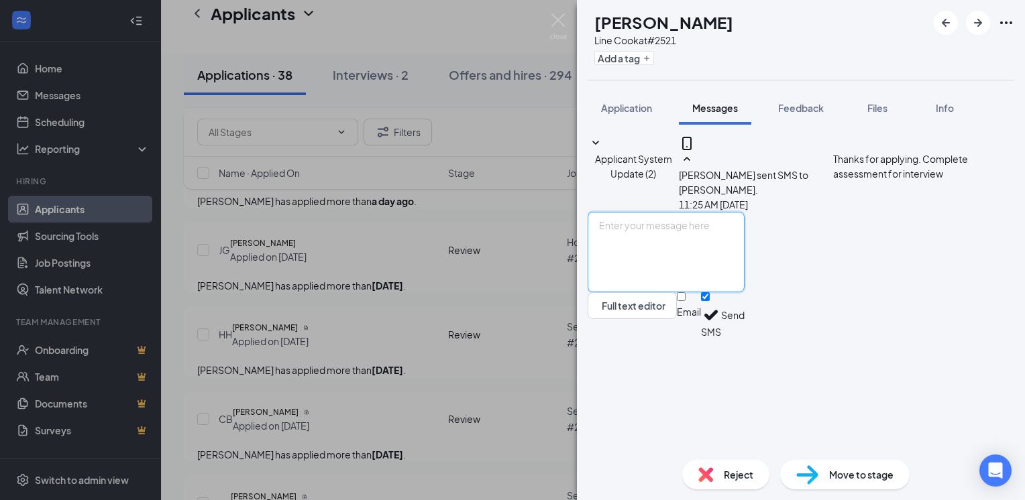
click at [673, 292] on textarea at bounding box center [666, 252] width 157 height 80
paste textarea "[URL][DOMAIN_NAME][DOMAIN_NAME][EMAIL_ADDRESS][DOMAIN_NAME]"
type textarea "Assessment link [URL][DOMAIN_NAME][DOMAIN_NAME][EMAIL_ADDRESS][DOMAIN_NAME]"
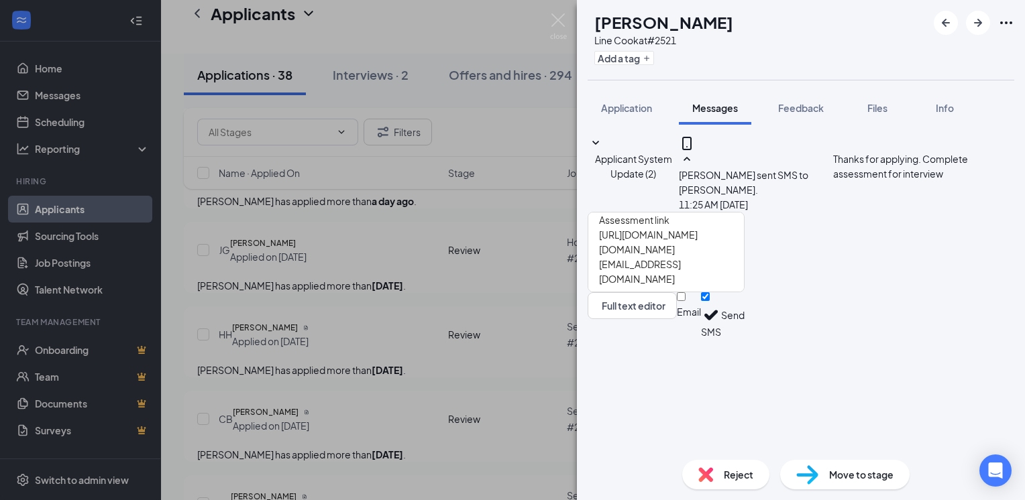
click at [745, 339] on button "Send" at bounding box center [732, 315] width 23 height 46
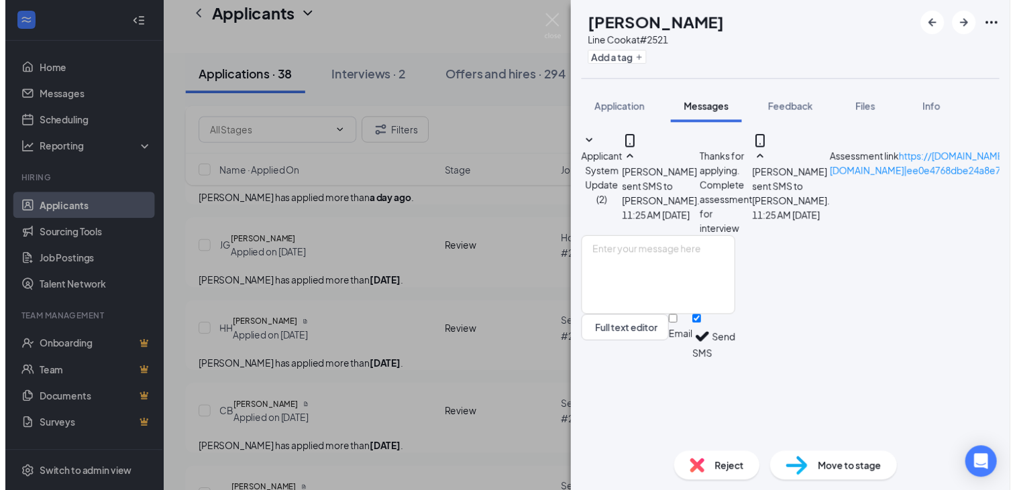
scroll to position [166, 0]
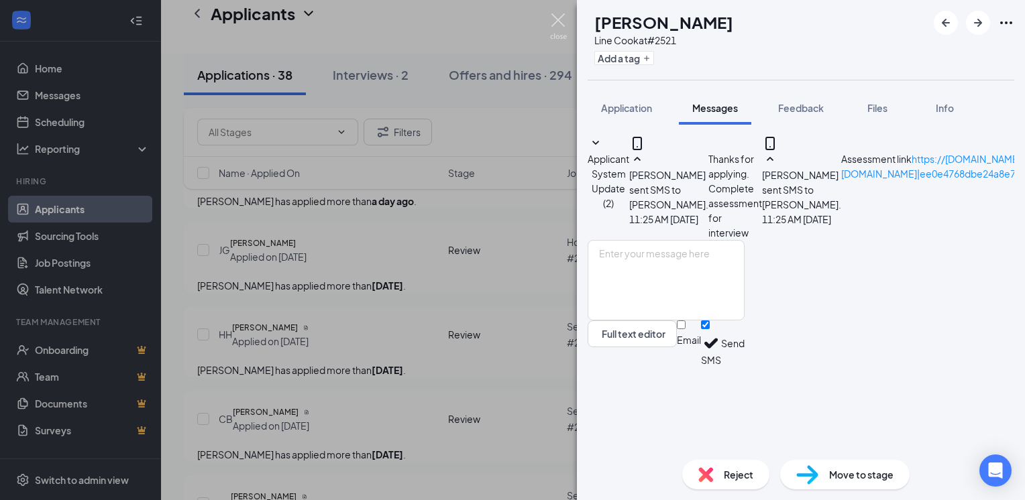
drag, startPoint x: 555, startPoint y: 27, endPoint x: 400, endPoint y: 217, distance: 245.0
click at [555, 27] on img at bounding box center [558, 26] width 17 height 26
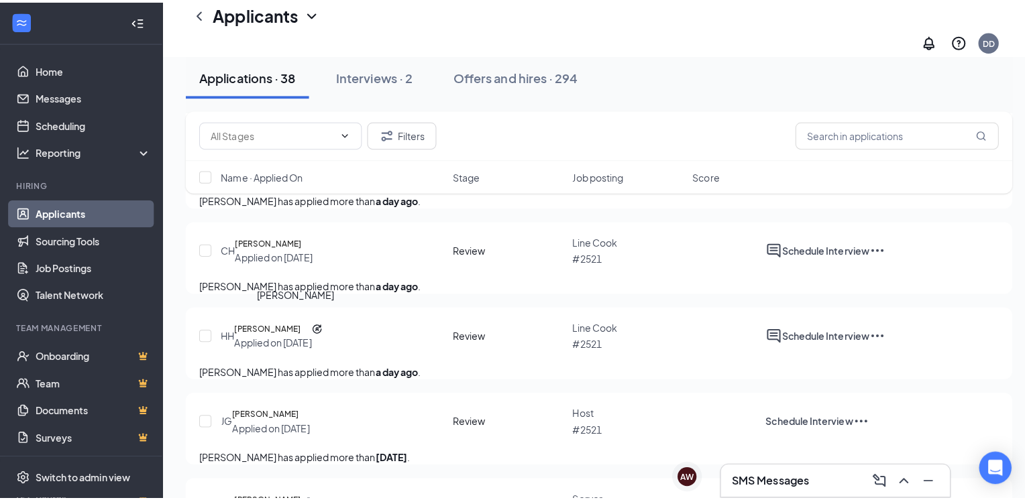
scroll to position [507, 0]
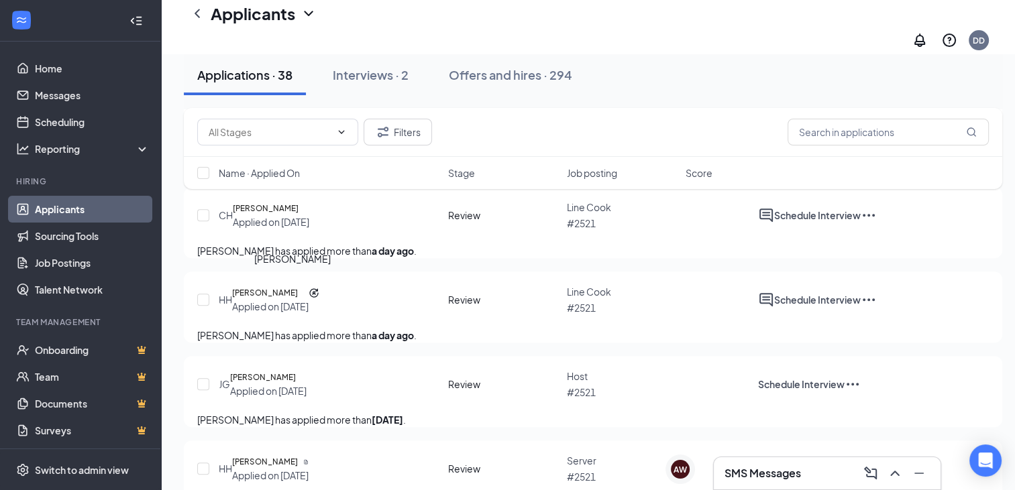
click at [288, 215] on h5 "[PERSON_NAME]" at bounding box center [266, 208] width 66 height 13
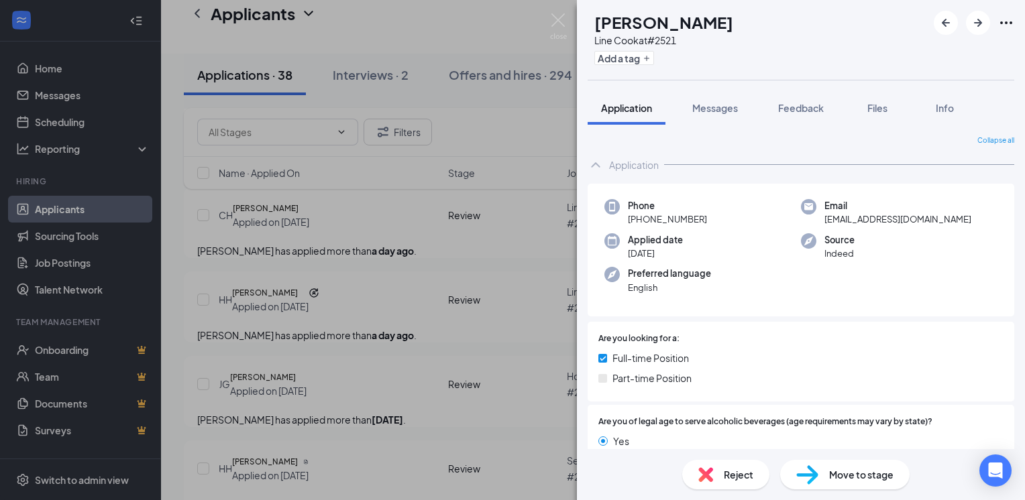
click at [728, 481] on span "Reject" at bounding box center [739, 475] width 30 height 15
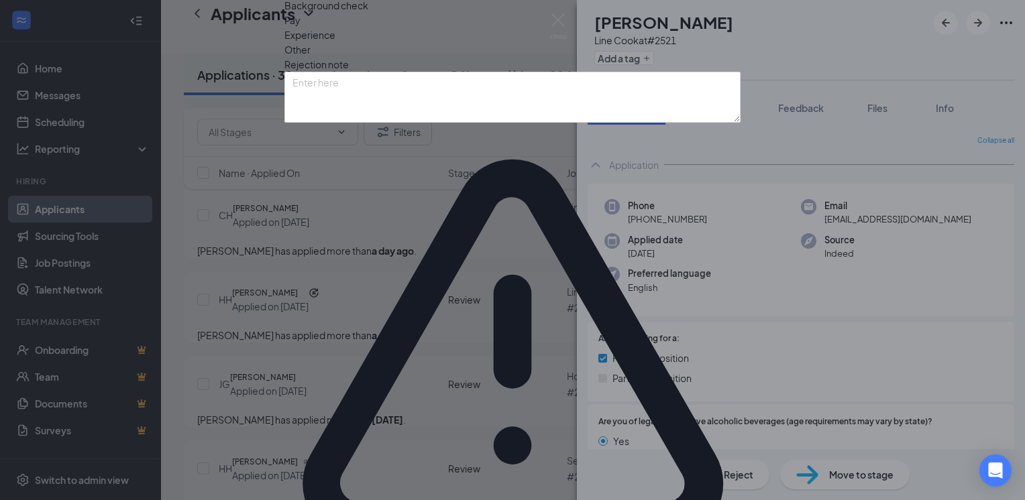
drag, startPoint x: 694, startPoint y: 436, endPoint x: 746, endPoint y: 393, distance: 67.7
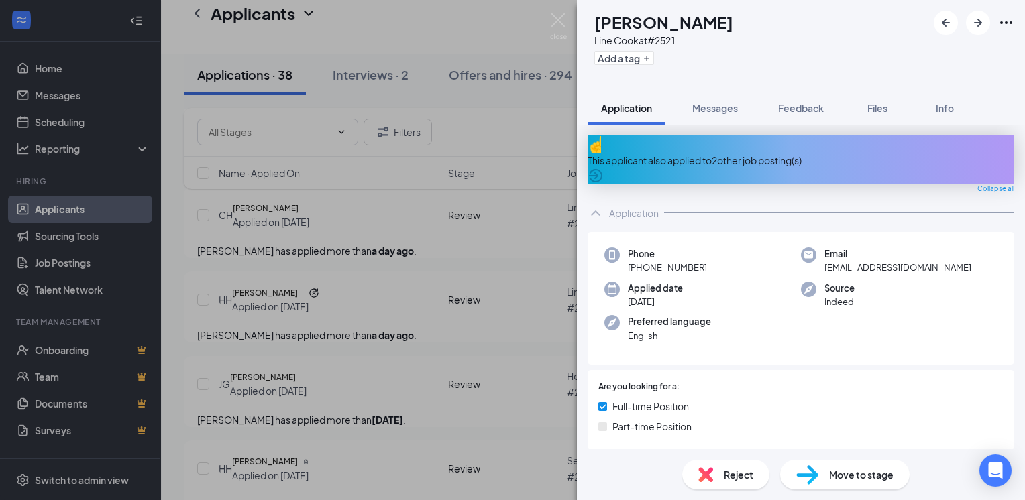
click at [555, 19] on img at bounding box center [558, 26] width 17 height 26
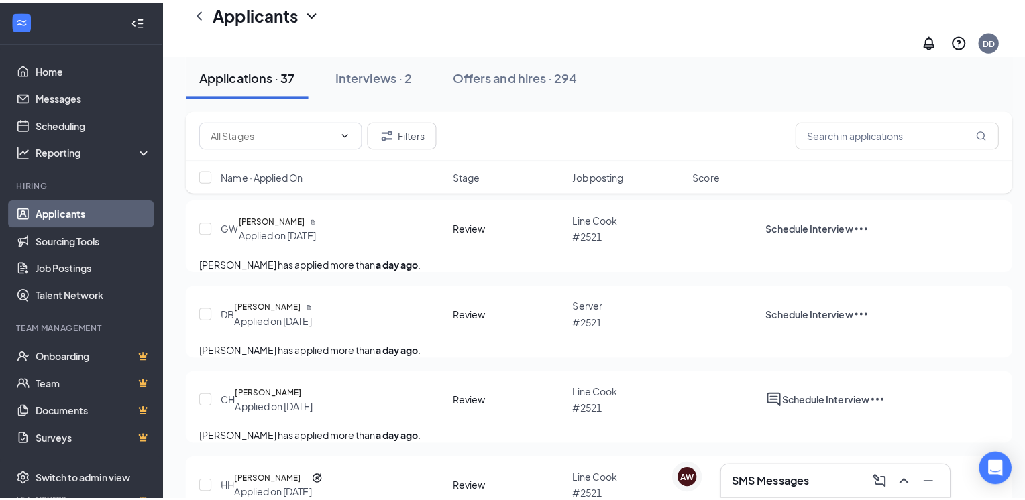
scroll to position [306, 0]
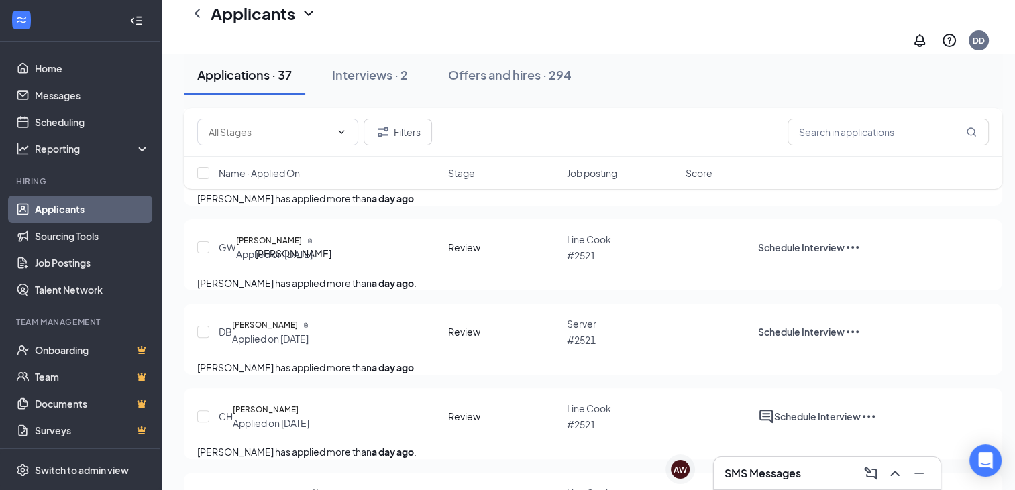
drag, startPoint x: 298, startPoint y: 290, endPoint x: 733, endPoint y: 291, distance: 435.4
click at [297, 248] on h5 "[PERSON_NAME]" at bounding box center [269, 240] width 66 height 13
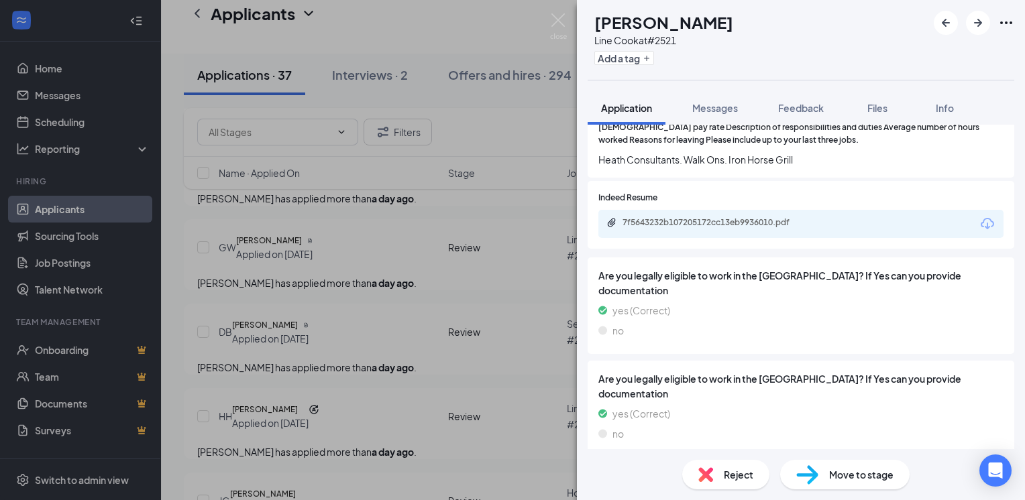
scroll to position [2012, 0]
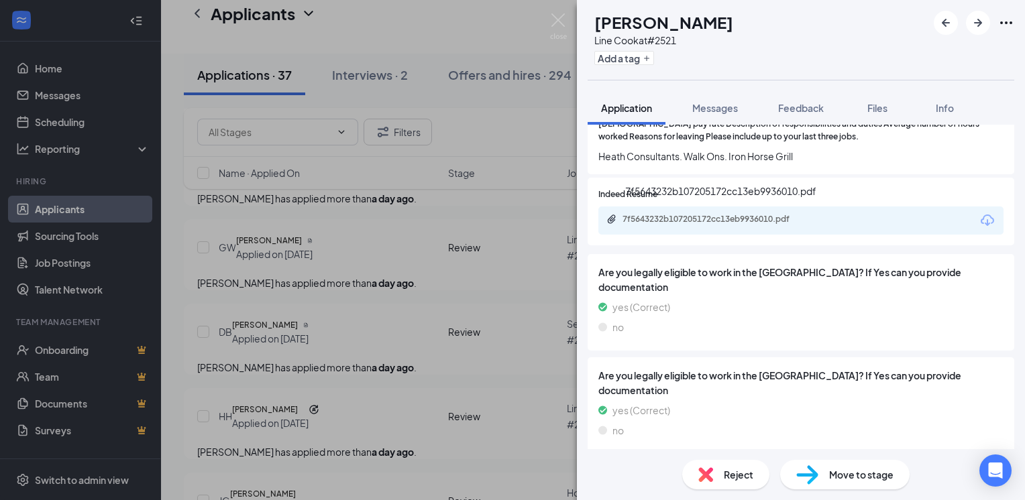
click at [746, 223] on div "7f5643232b107205172cc13eb9936010.pdf" at bounding box center [717, 219] width 188 height 11
click at [707, 103] on span "Messages" at bounding box center [715, 108] width 46 height 12
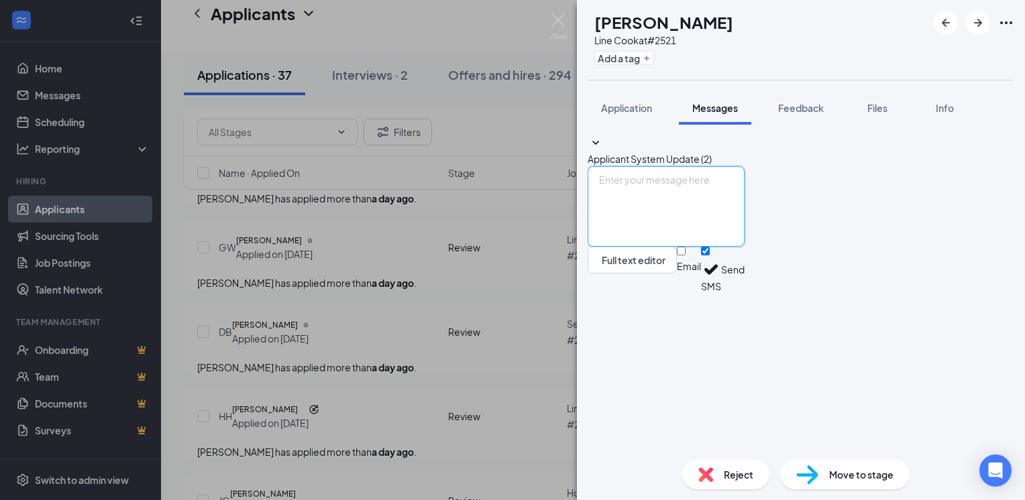
click at [668, 247] on textarea at bounding box center [666, 206] width 157 height 80
type textarea "Thanks for applying. Complete assessment for interview"
click at [745, 293] on button "Send" at bounding box center [732, 270] width 23 height 46
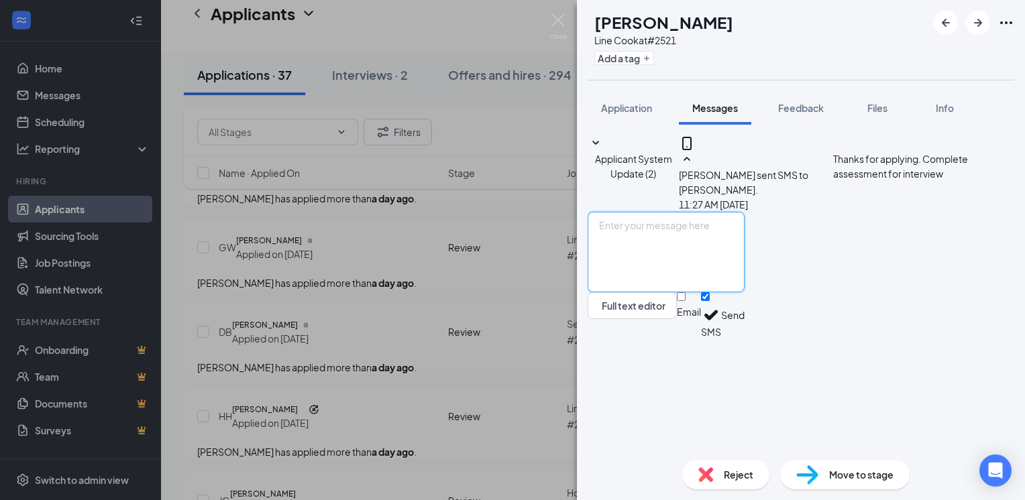
drag, startPoint x: 656, startPoint y: 337, endPoint x: 686, endPoint y: 328, distance: 30.8
click at [657, 292] on textarea at bounding box center [666, 252] width 157 height 80
paste textarea "[URL][DOMAIN_NAME][DOMAIN_NAME][EMAIL_ADDRESS][DOMAIN_NAME]"
type textarea "Assessment link [URL][DOMAIN_NAME][DOMAIN_NAME][EMAIL_ADDRESS][DOMAIN_NAME]"
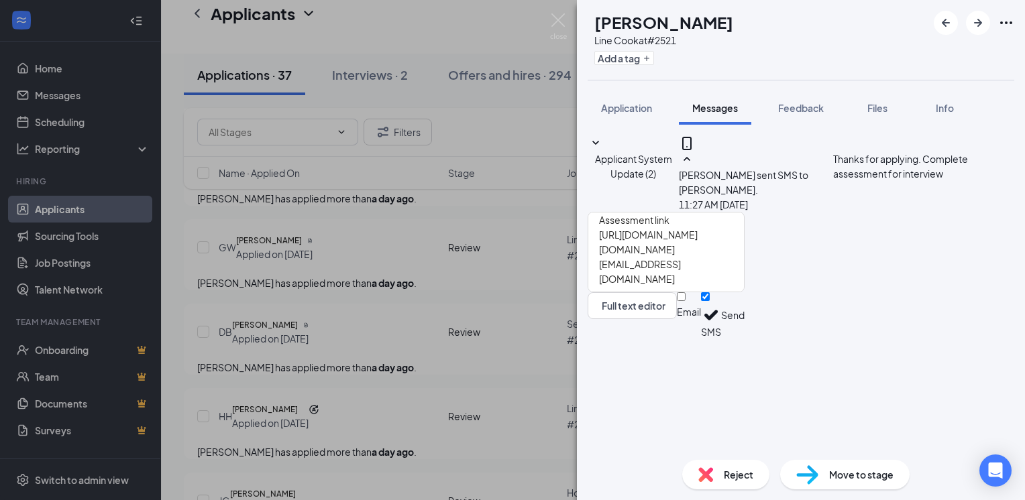
click at [745, 339] on button "Send" at bounding box center [732, 315] width 23 height 46
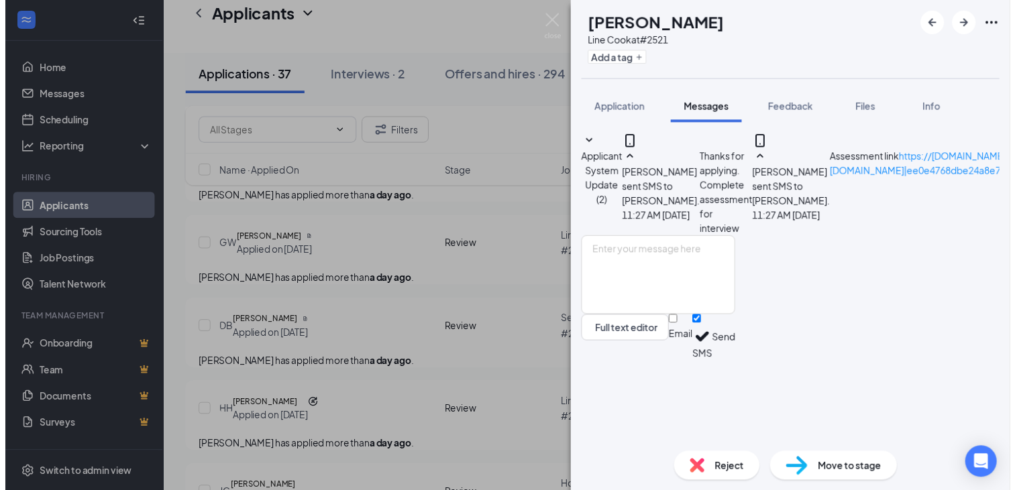
scroll to position [0, 0]
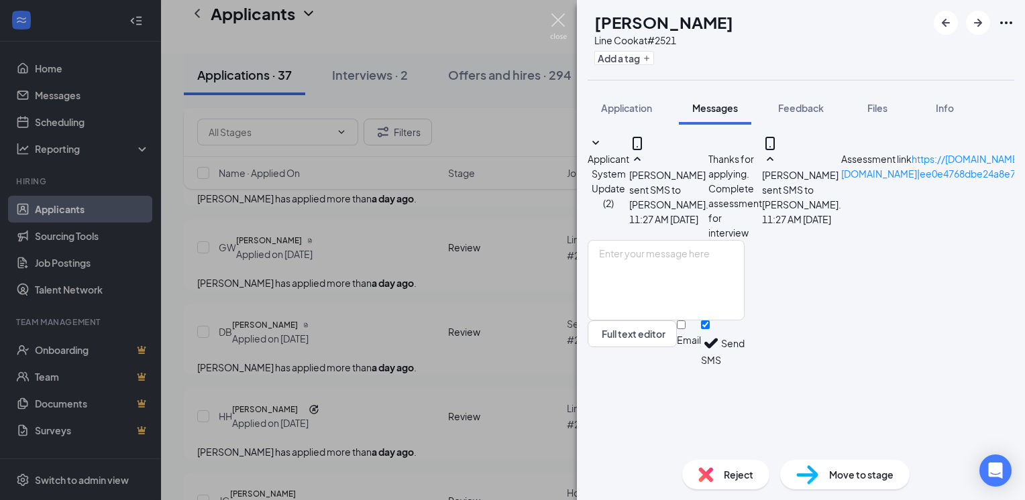
click at [556, 18] on img at bounding box center [558, 26] width 17 height 26
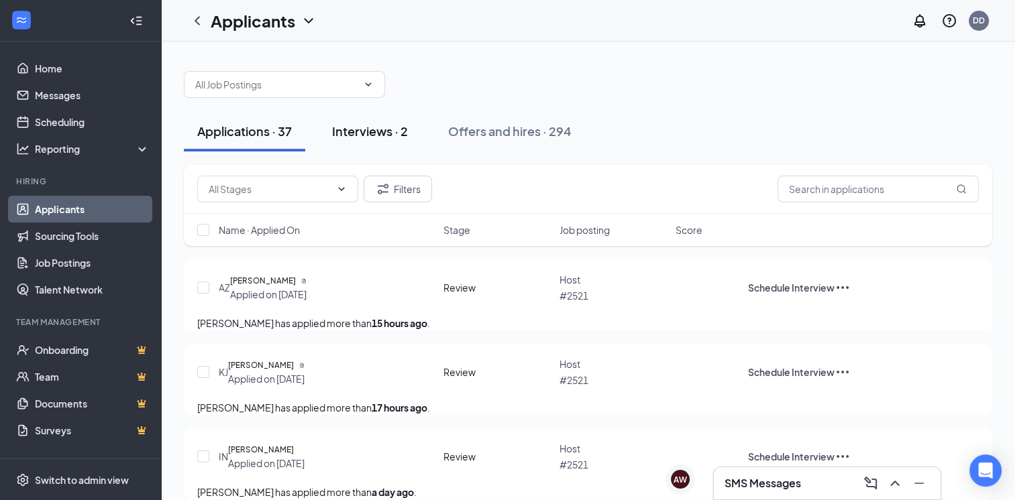
click at [379, 135] on div "Interviews · 2" at bounding box center [370, 131] width 76 height 17
